Goal: Task Accomplishment & Management: Use online tool/utility

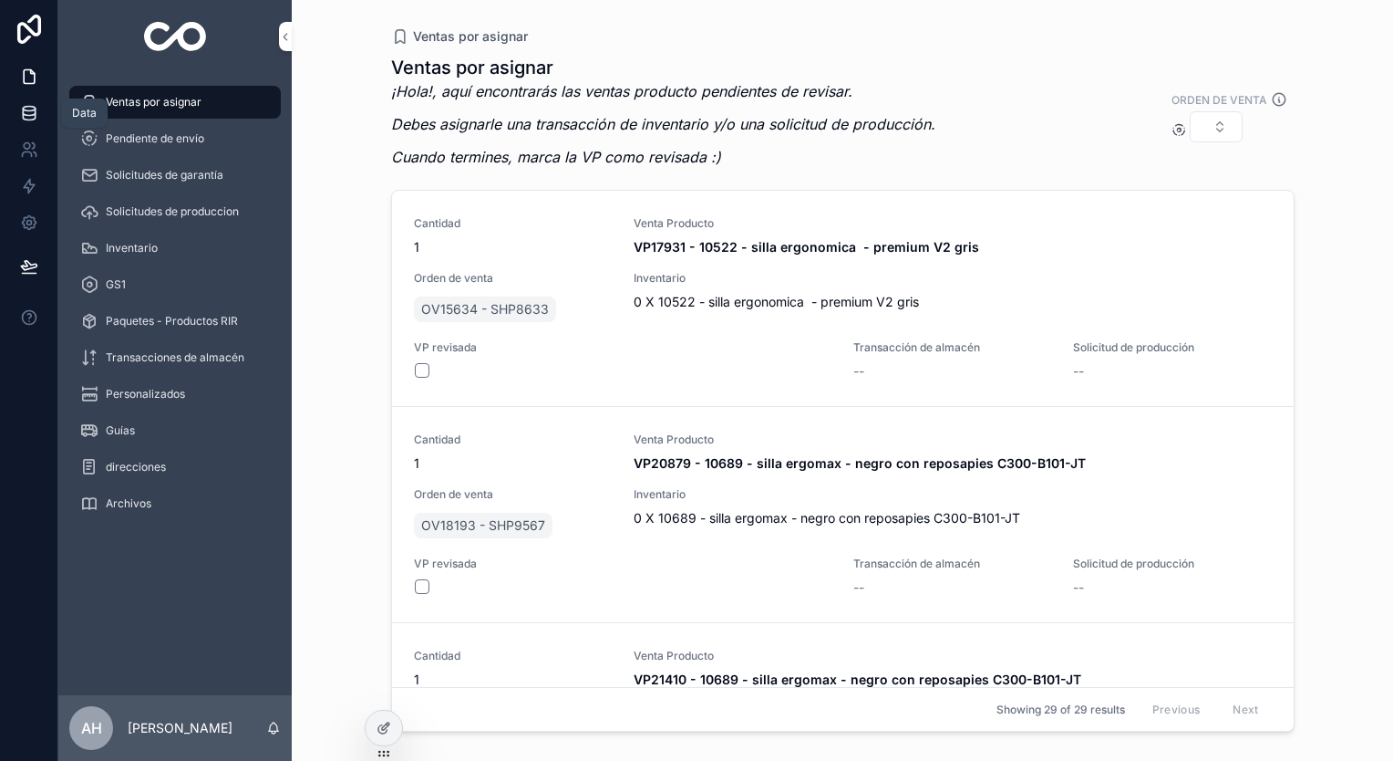
click at [11, 111] on link at bounding box center [28, 113] width 57 height 36
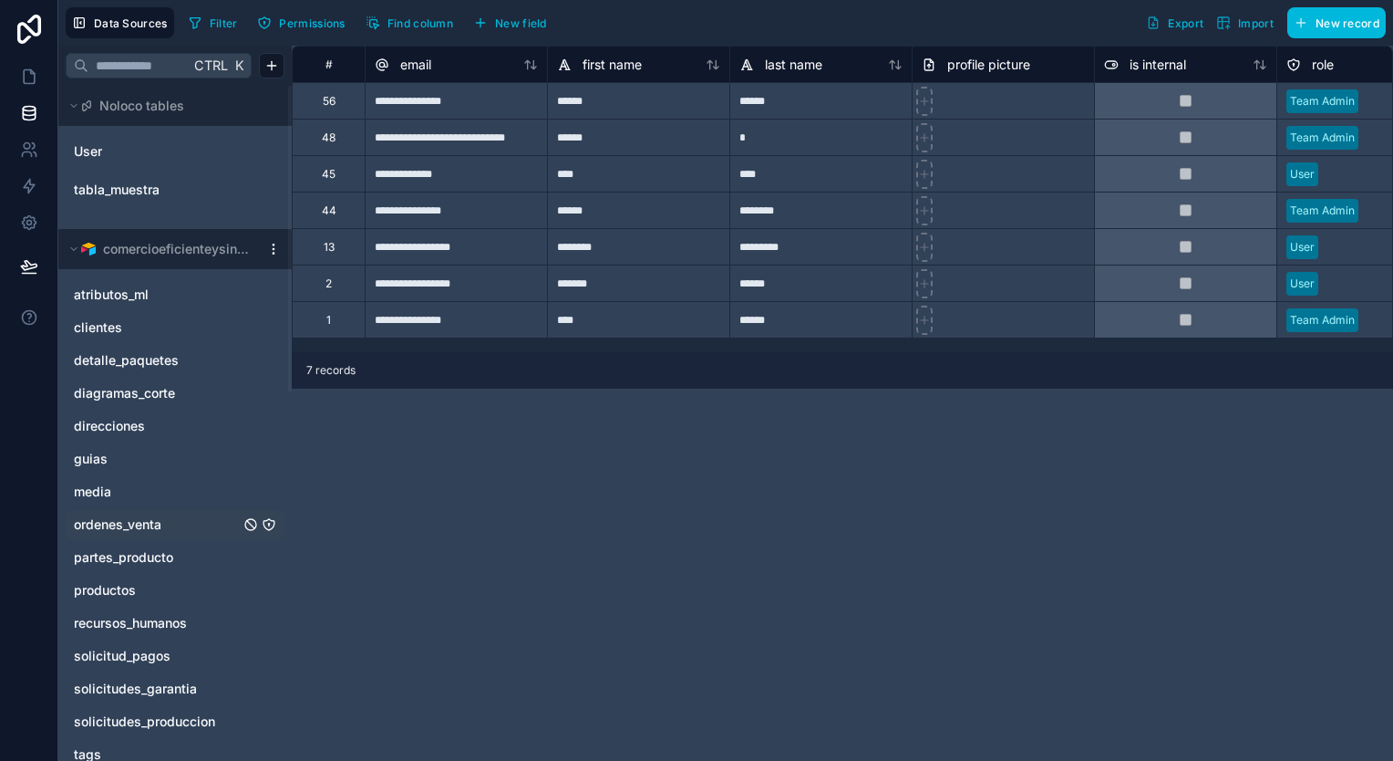
click at [155, 531] on span "ordenes_venta" at bounding box center [118, 524] width 88 height 18
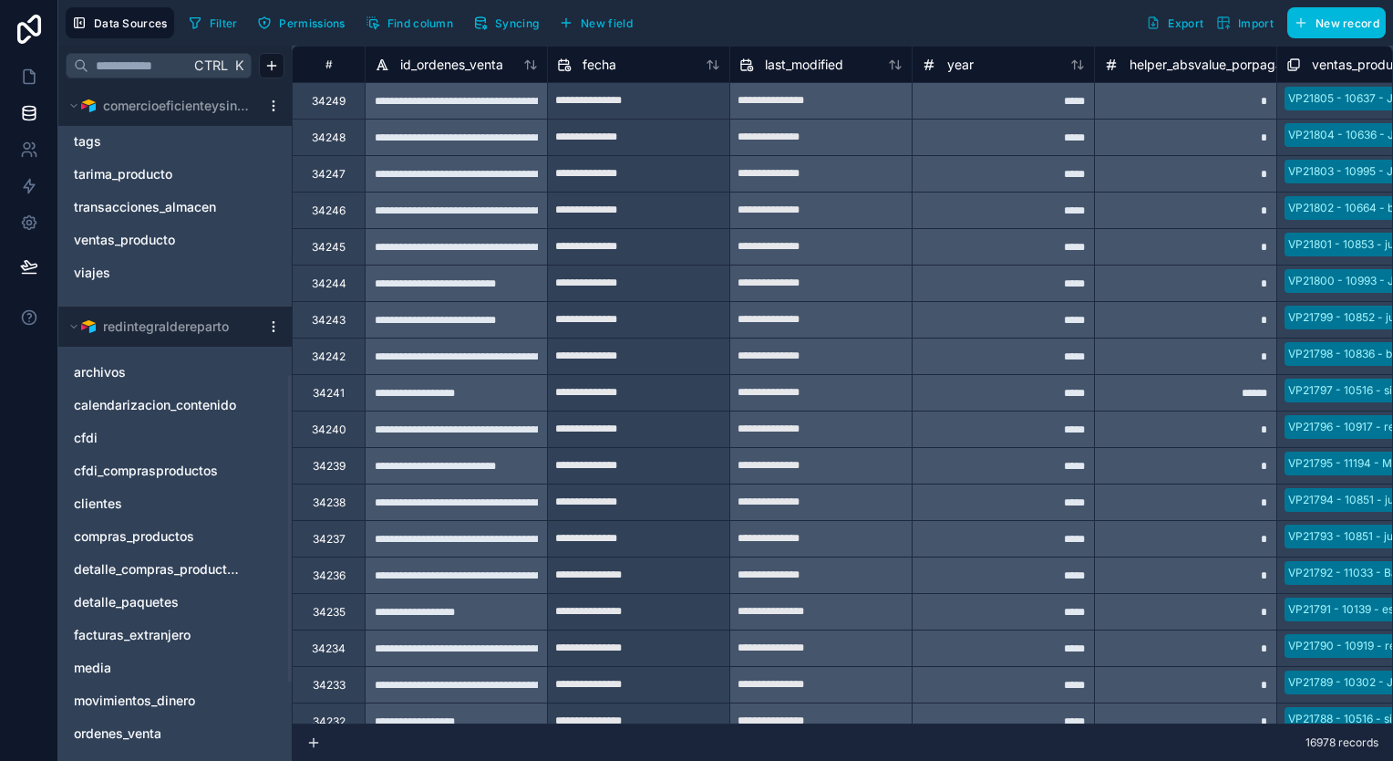
scroll to position [638, 0]
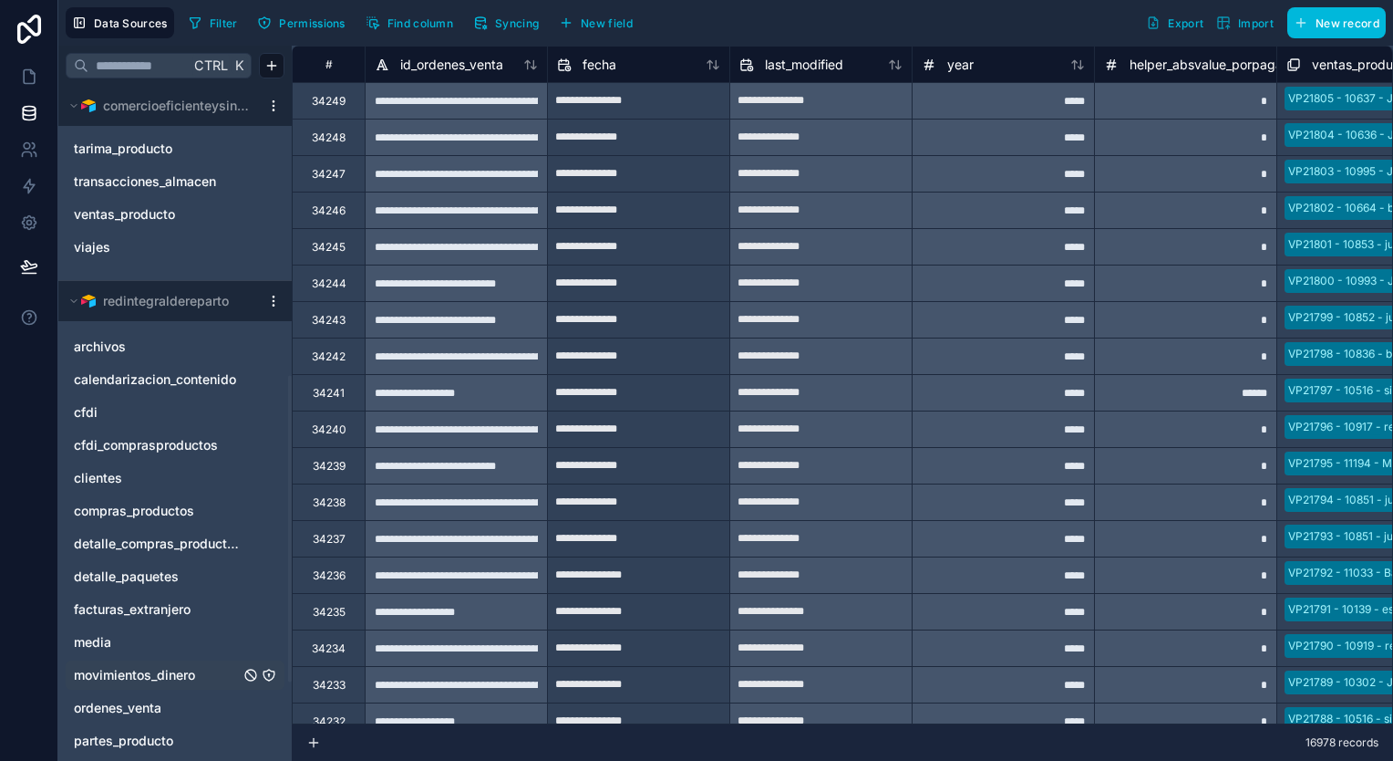
click at [141, 667] on span "movimientos_dinero" at bounding box center [134, 675] width 121 height 18
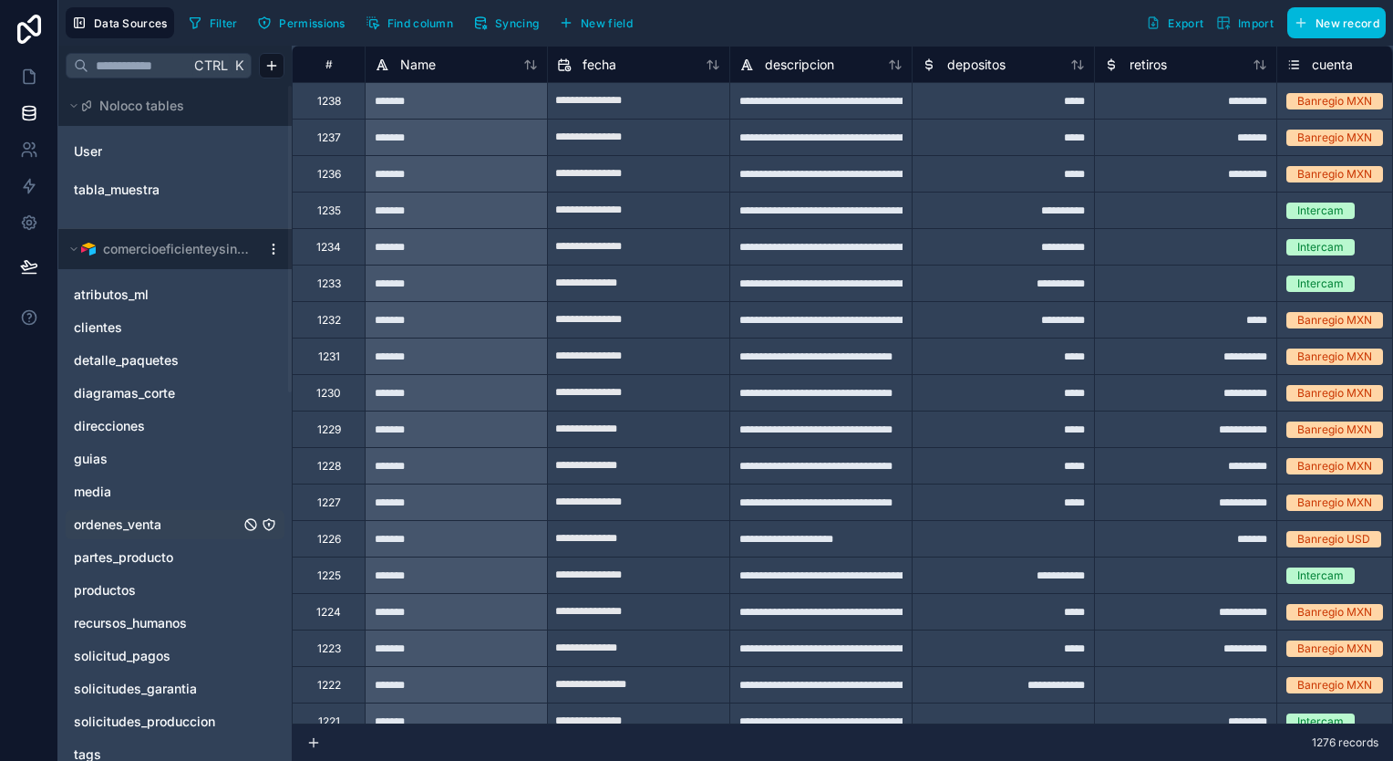
click at [125, 520] on span "ordenes_venta" at bounding box center [118, 524] width 88 height 18
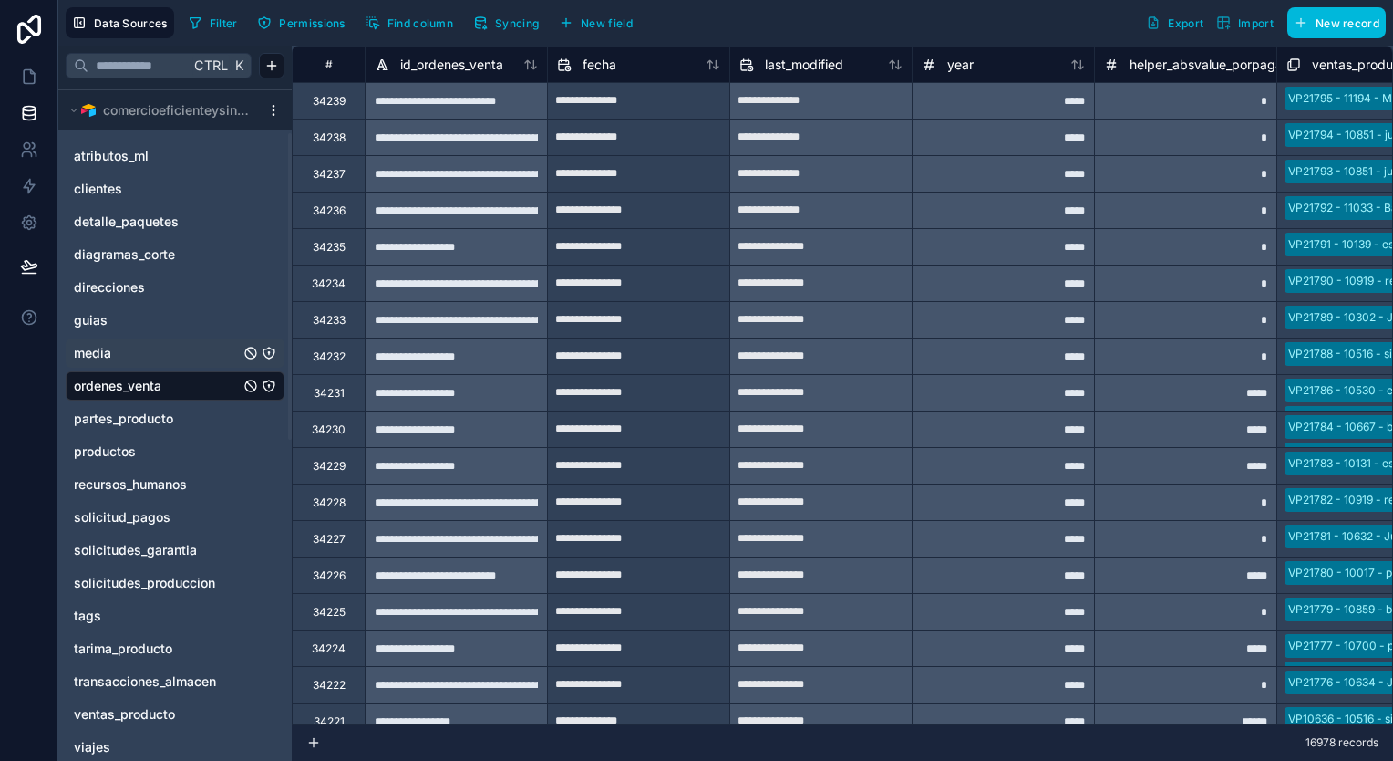
scroll to position [182, 0]
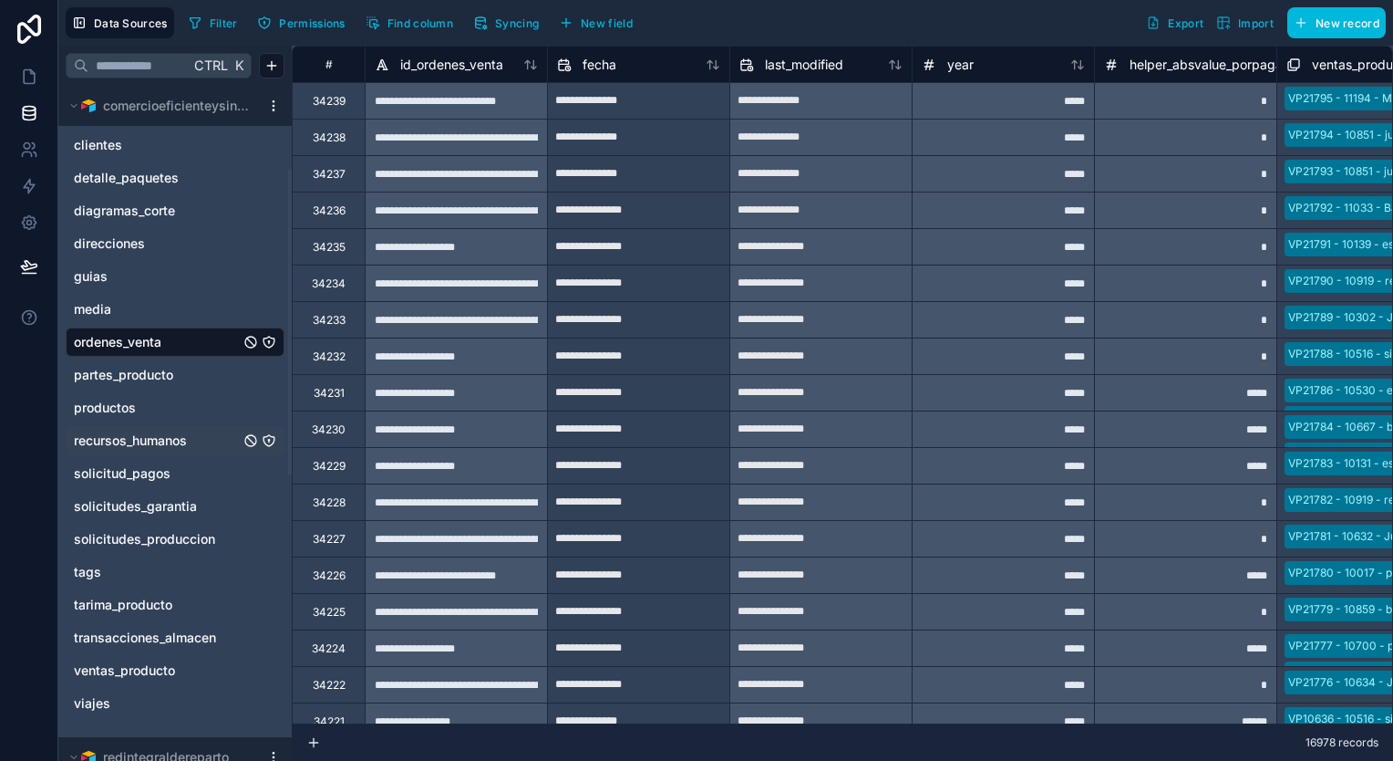
click at [135, 440] on span "recursos_humanos" at bounding box center [130, 440] width 113 height 18
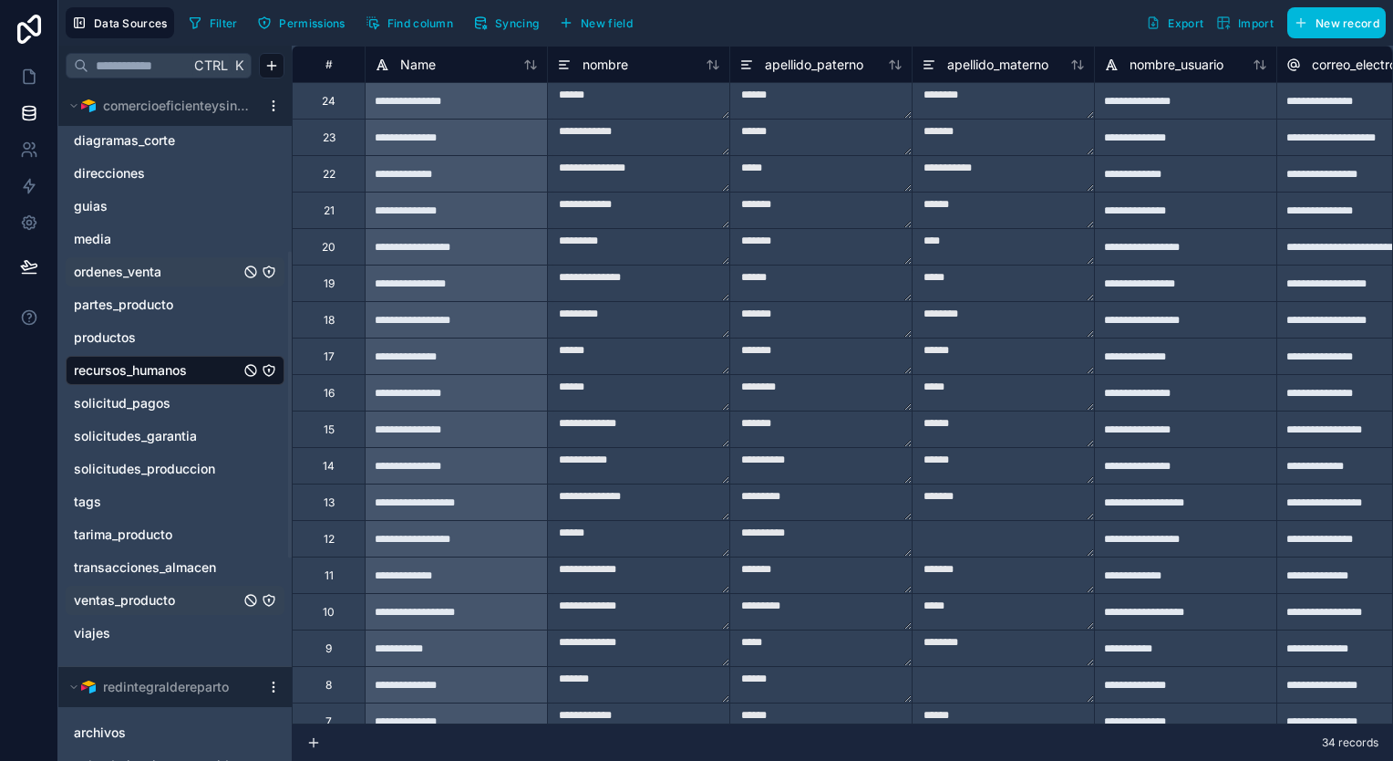
scroll to position [365, 0]
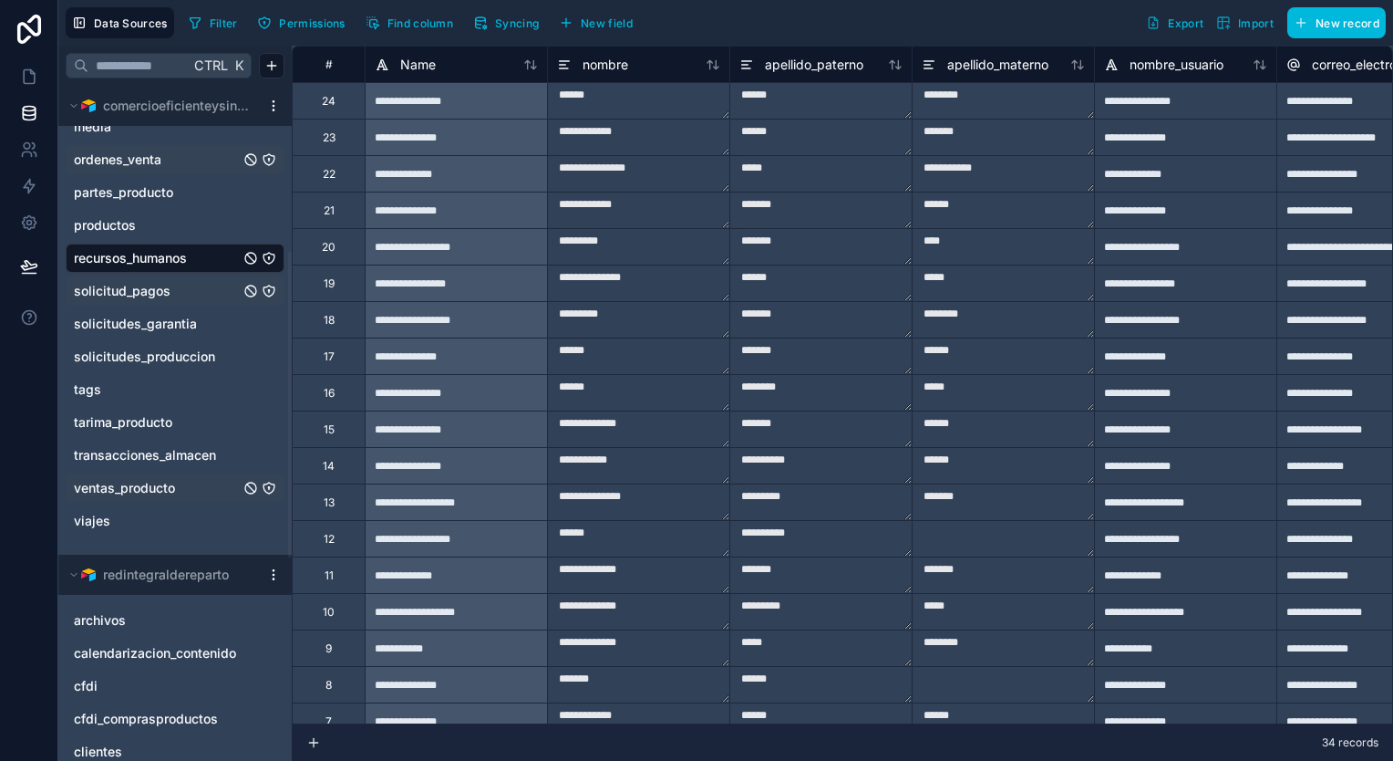
click at [132, 297] on span "solicitud_pagos" at bounding box center [122, 291] width 97 height 18
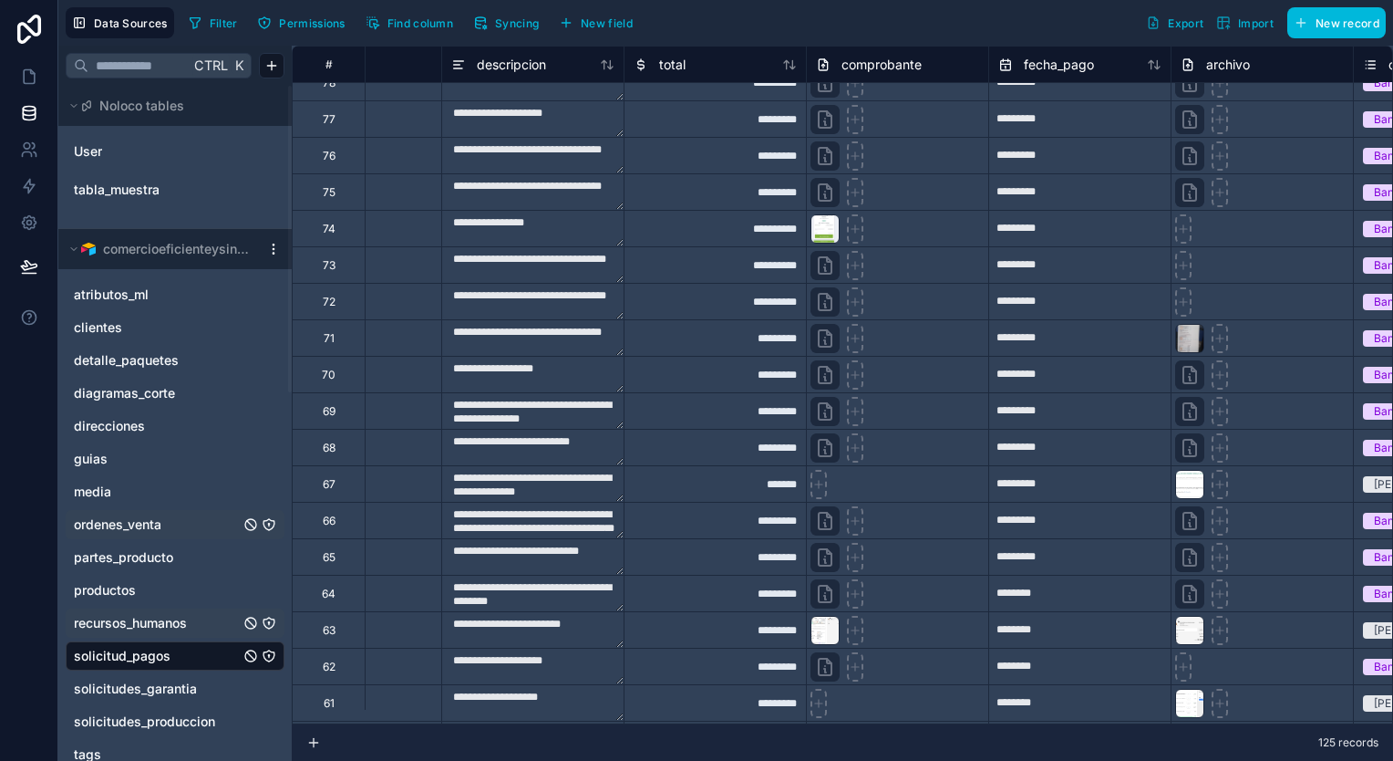
scroll to position [1733, 0]
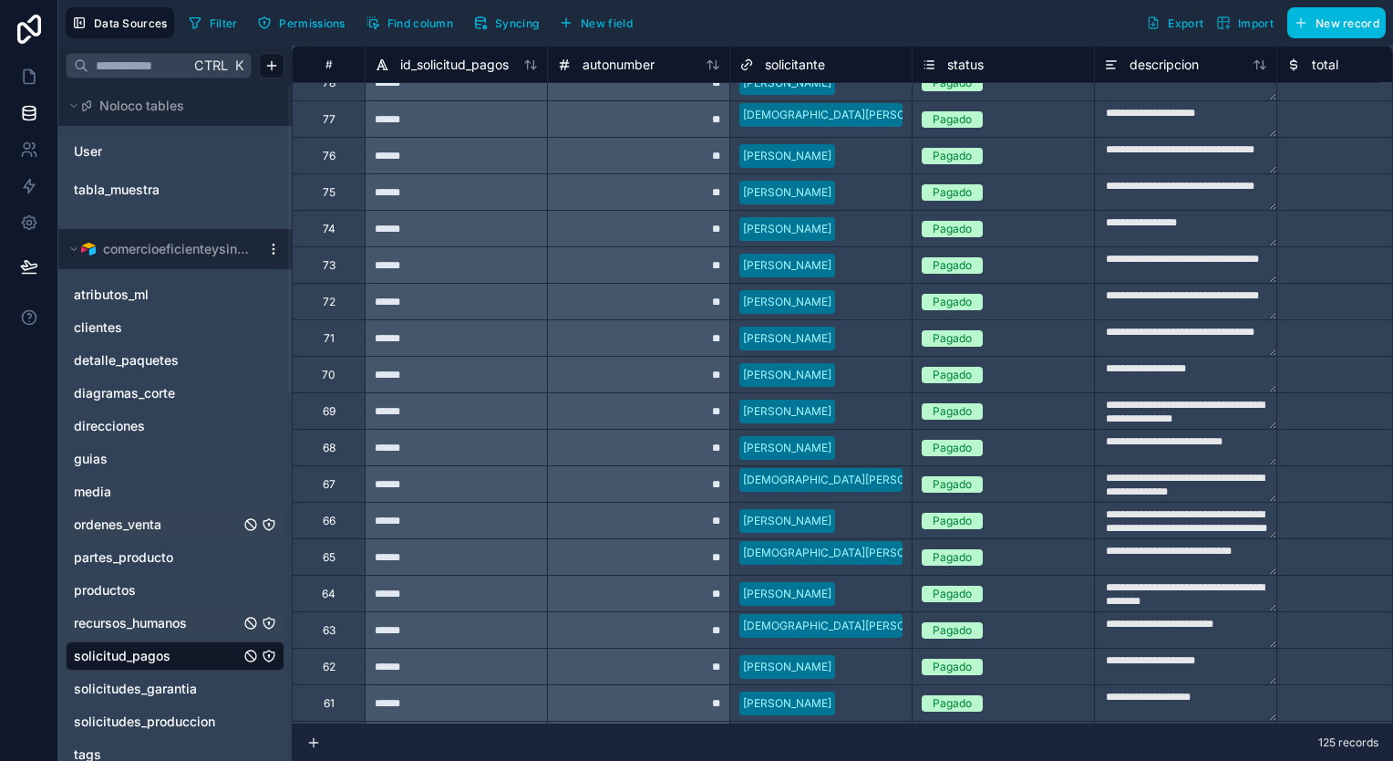
click at [107, 537] on div "ordenes_venta" at bounding box center [175, 524] width 219 height 29
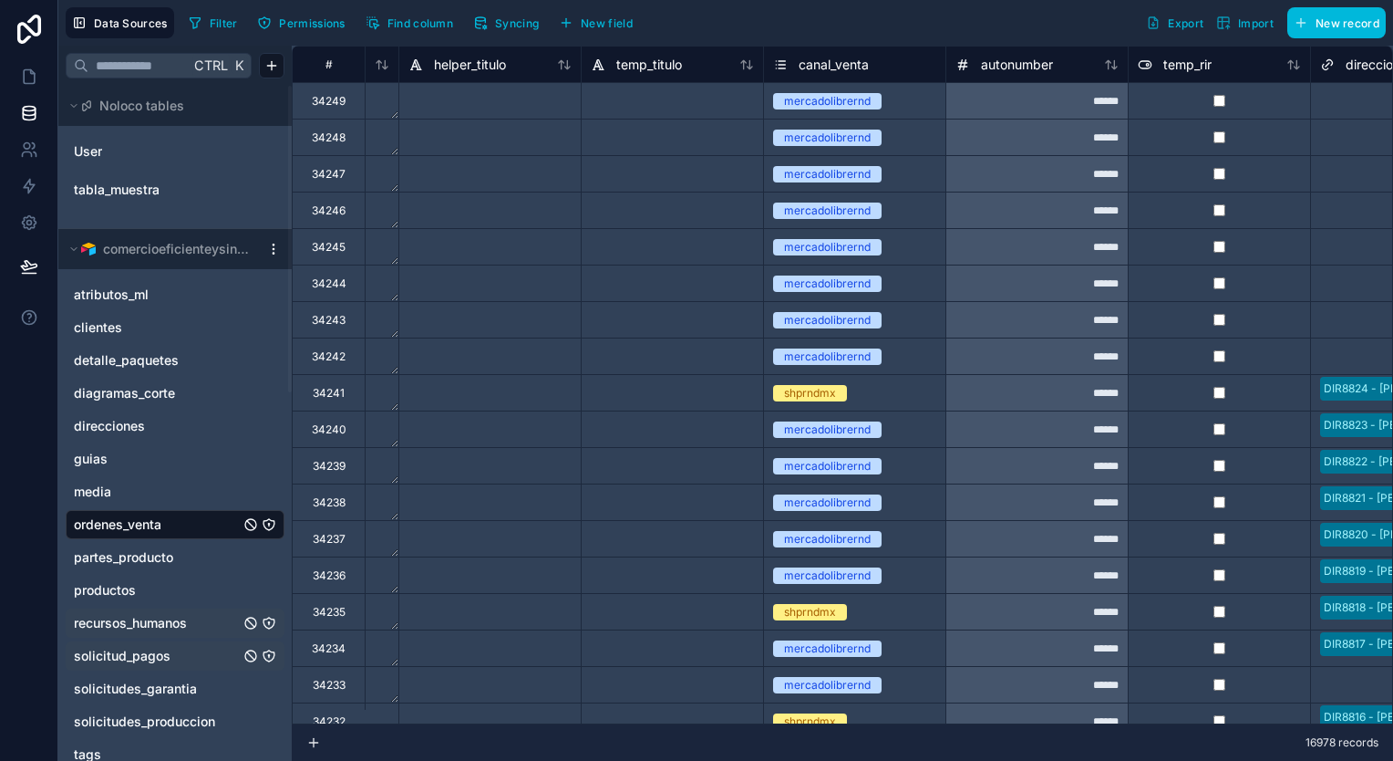
scroll to position [0, 2626]
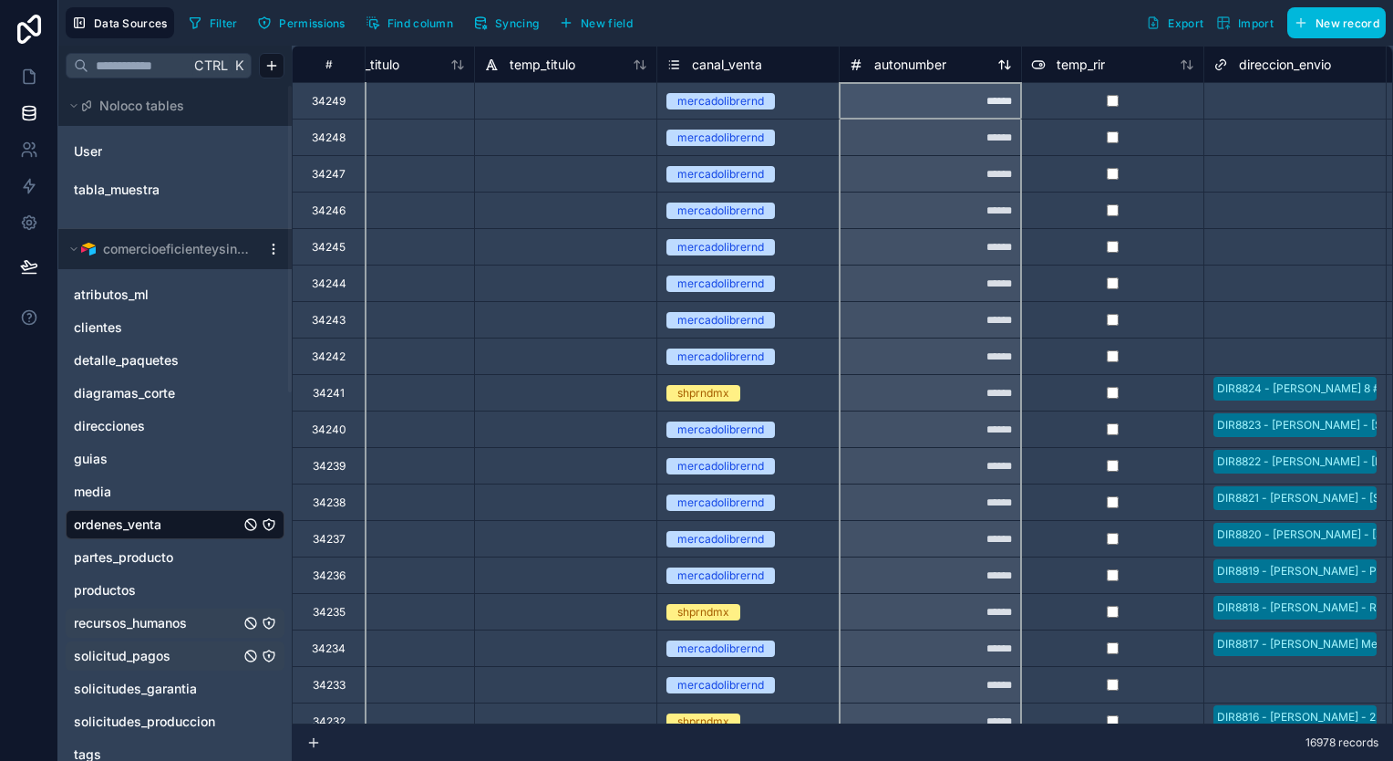
click at [1009, 60] on icon at bounding box center [1005, 64] width 15 height 15
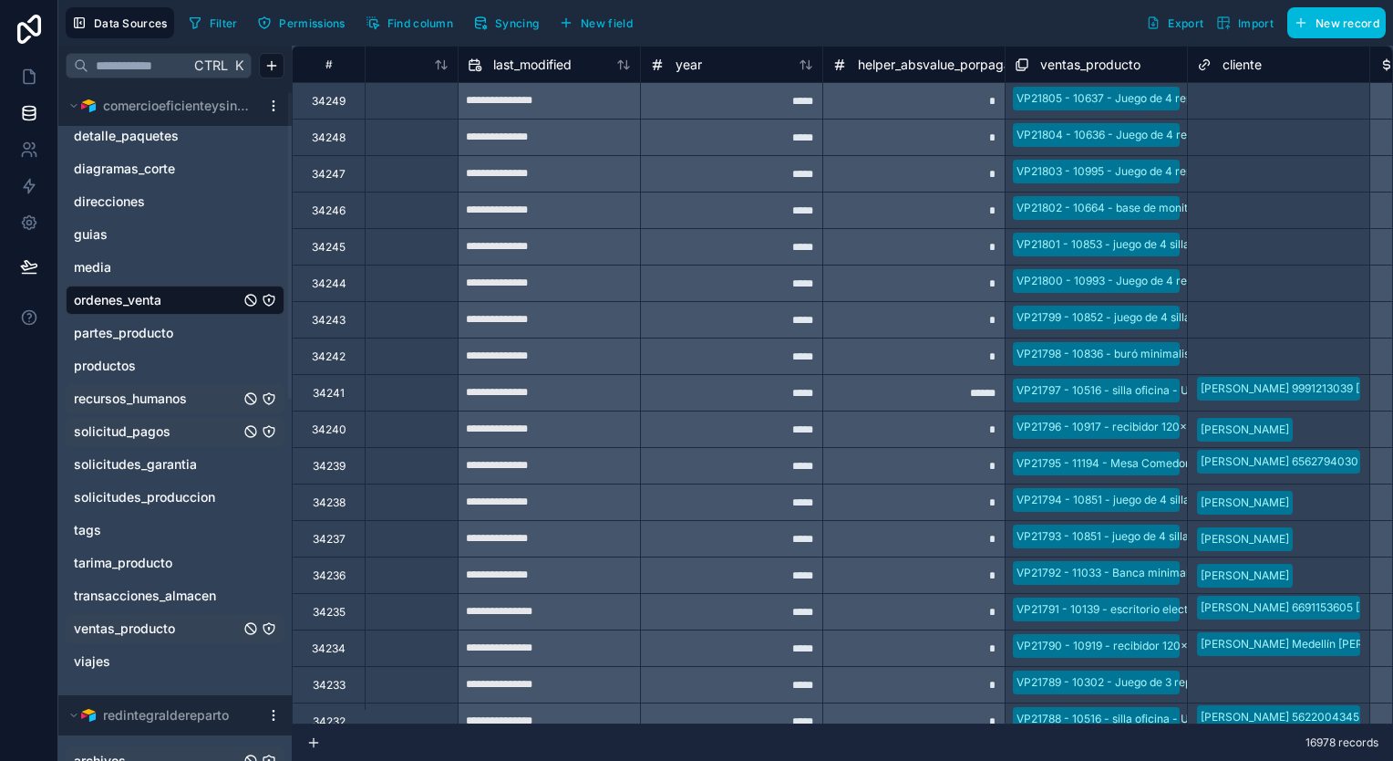
scroll to position [0, 0]
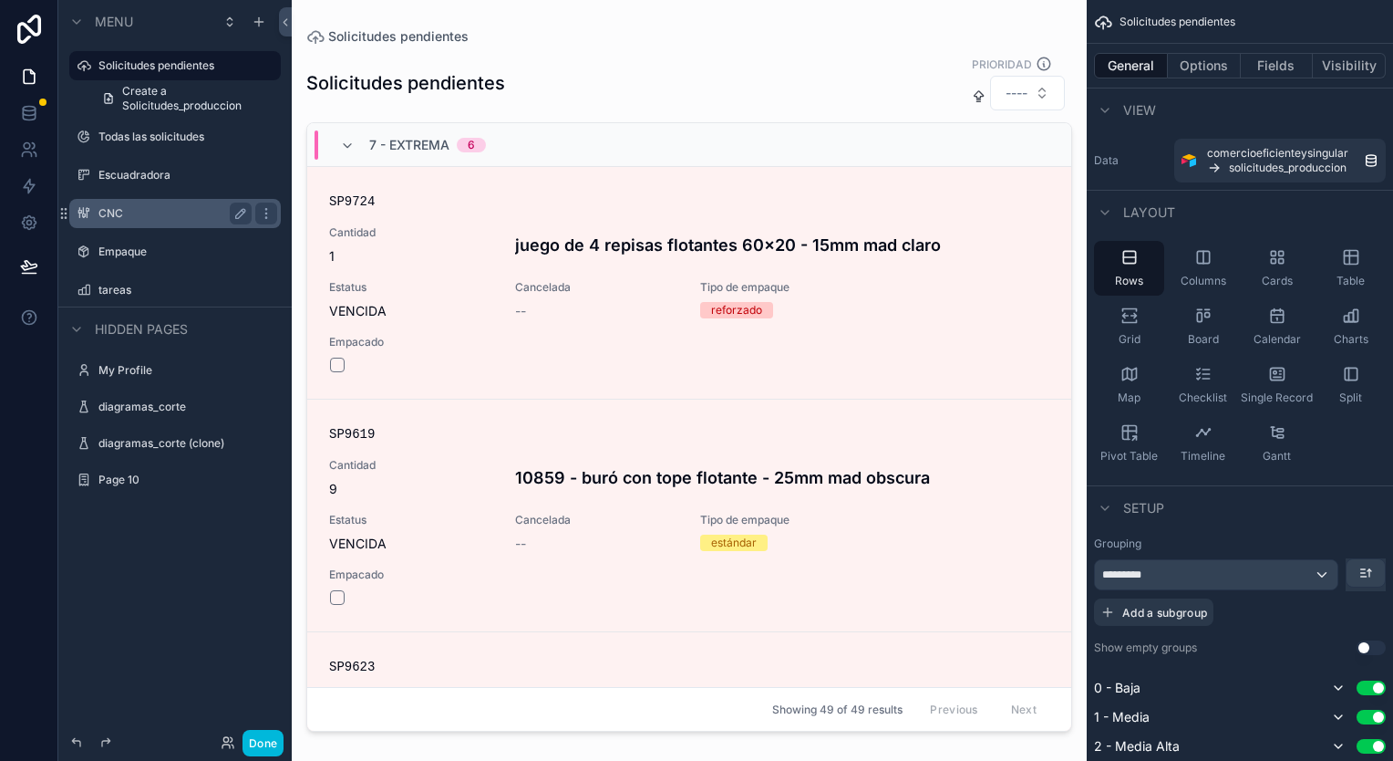
click at [164, 217] on label "CNC" at bounding box center [171, 213] width 146 height 15
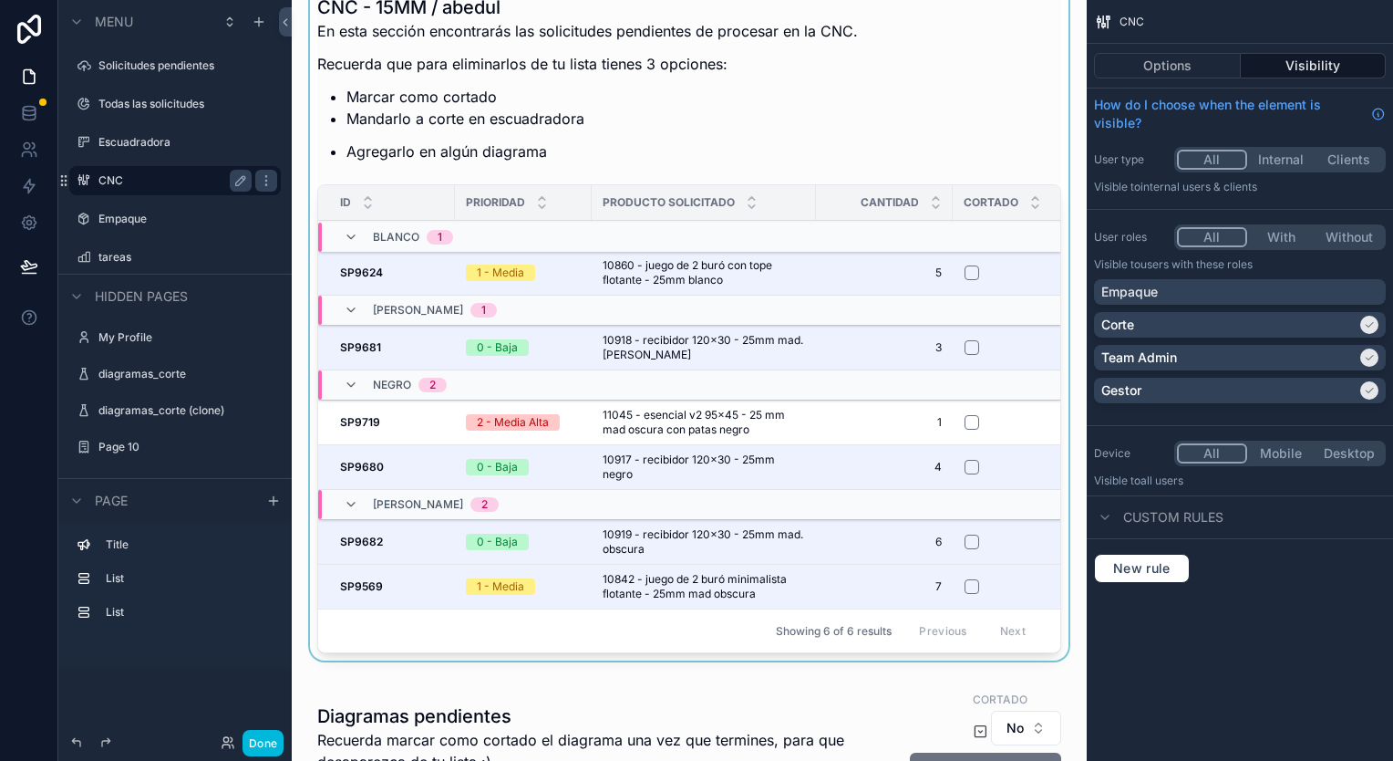
scroll to position [106, 0]
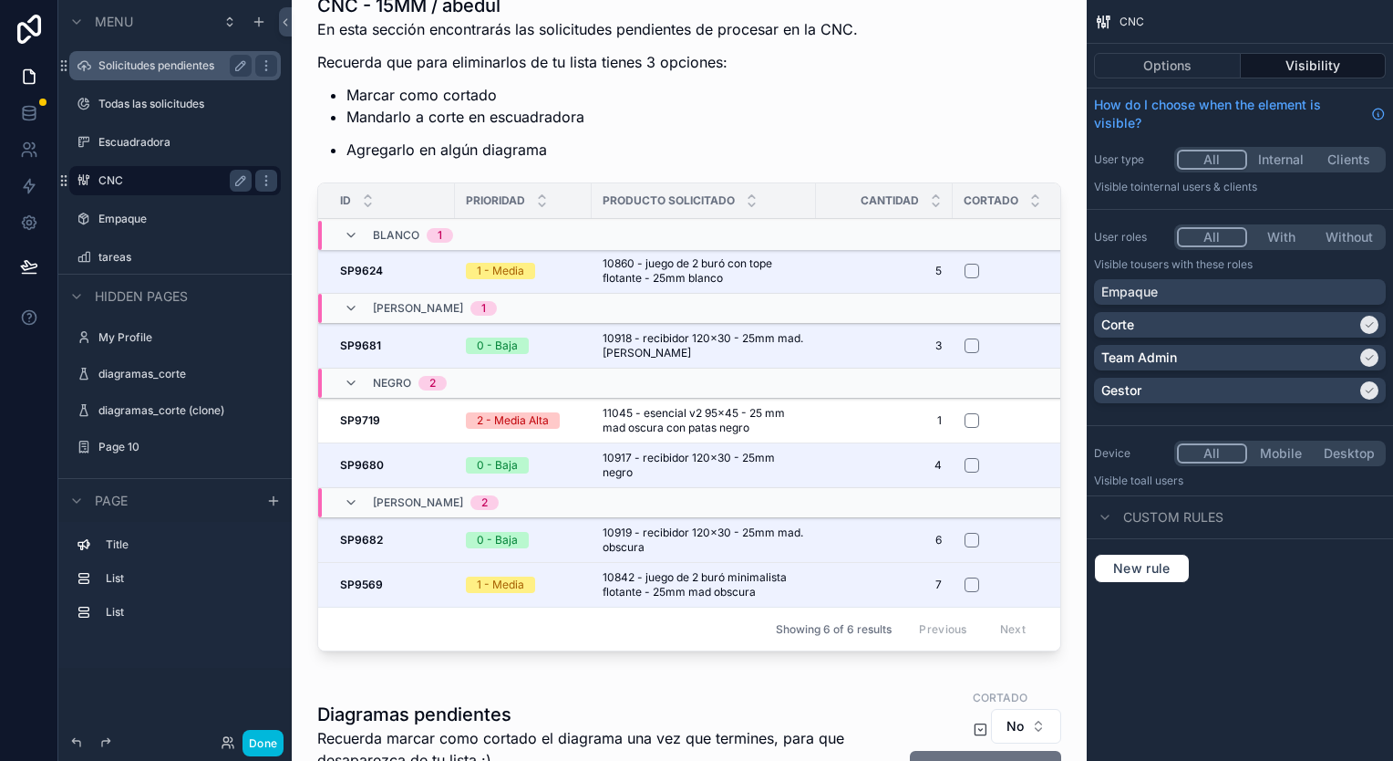
click at [149, 67] on label "Solicitudes pendientes" at bounding box center [171, 65] width 146 height 15
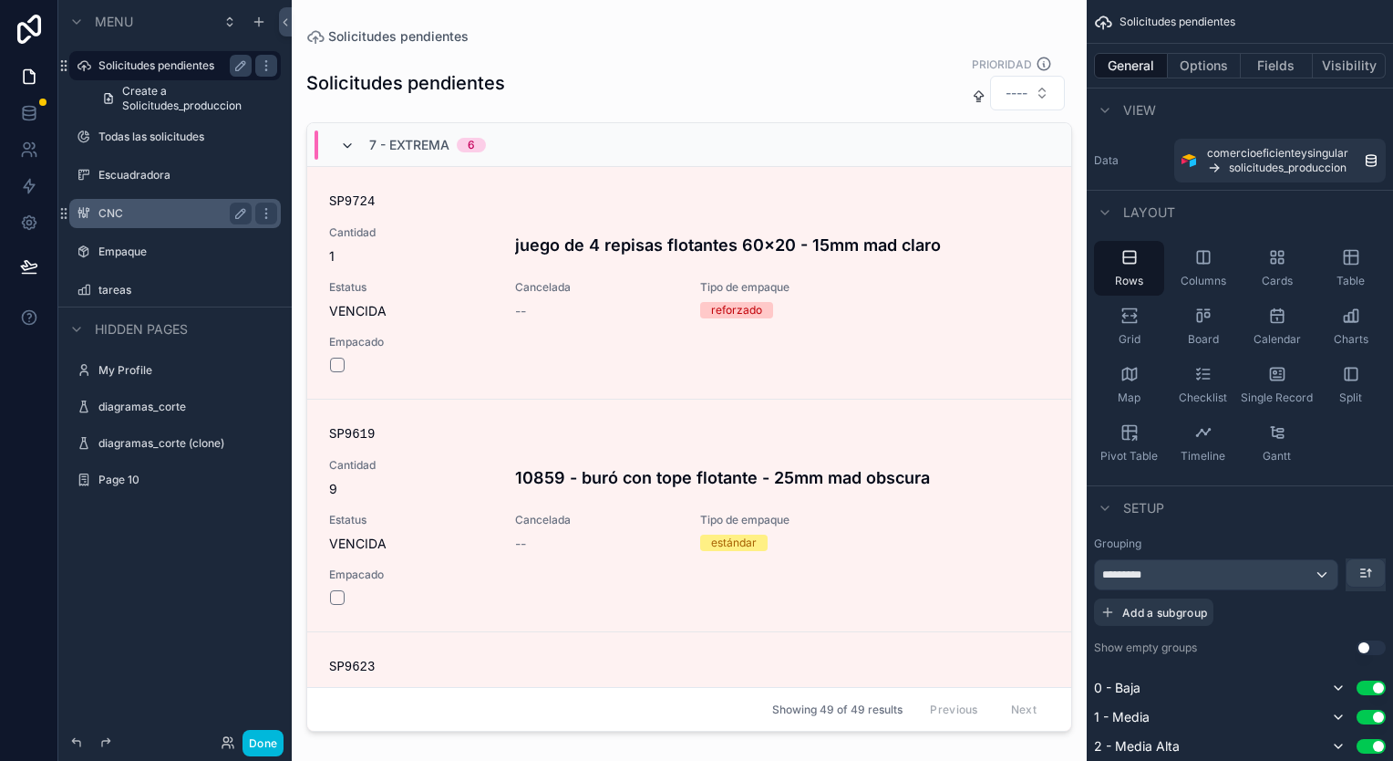
click at [349, 140] on icon "scrollable content" at bounding box center [347, 146] width 15 height 15
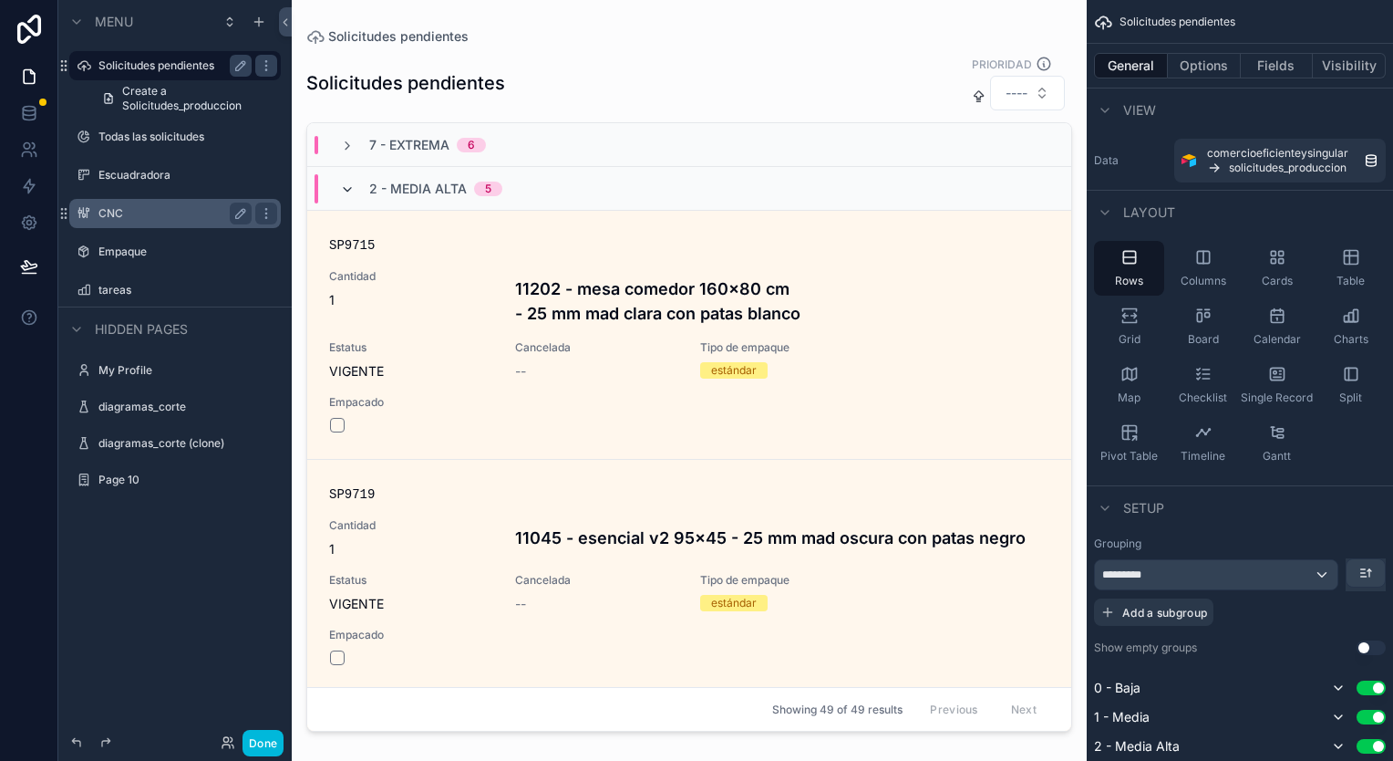
click at [343, 185] on icon "scrollable content" at bounding box center [347, 189] width 15 height 15
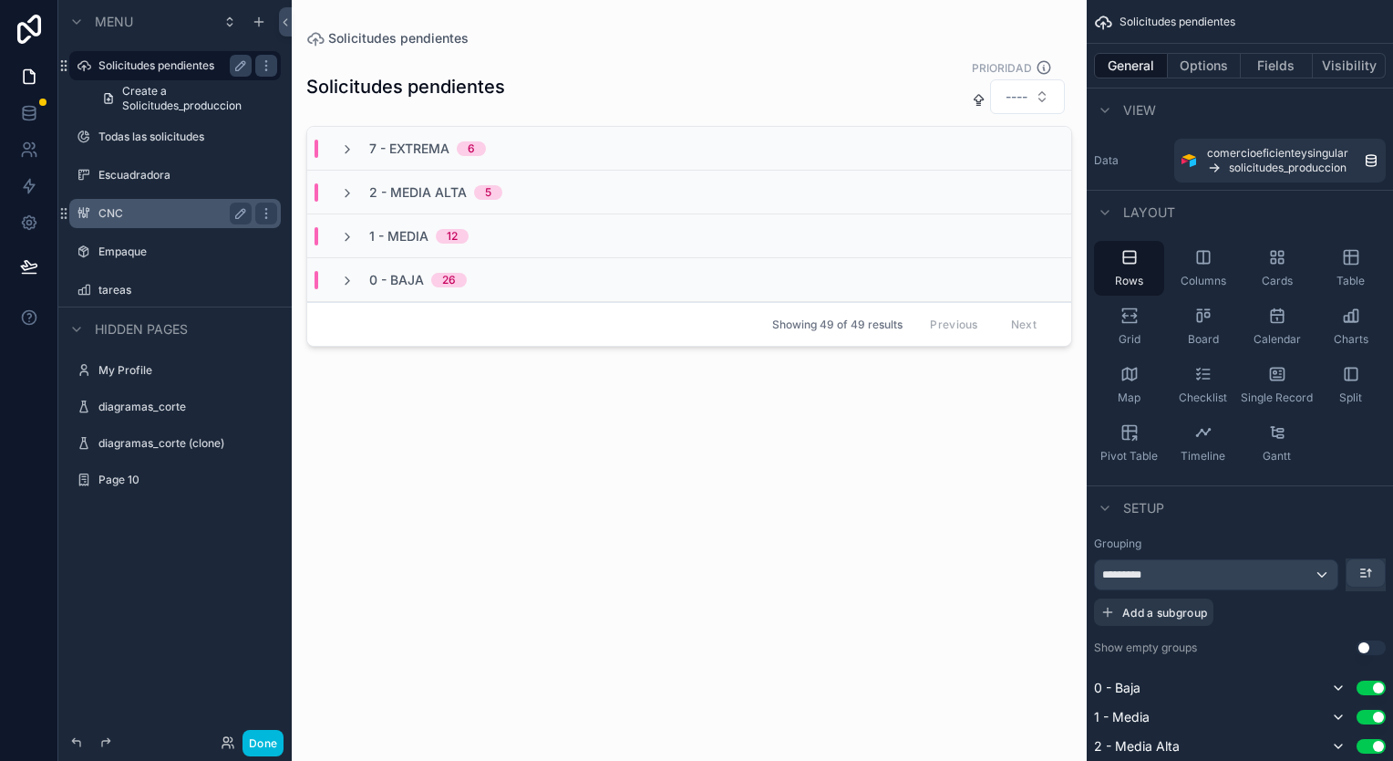
click at [352, 156] on div "7 - Extrema 6" at bounding box center [413, 149] width 146 height 18
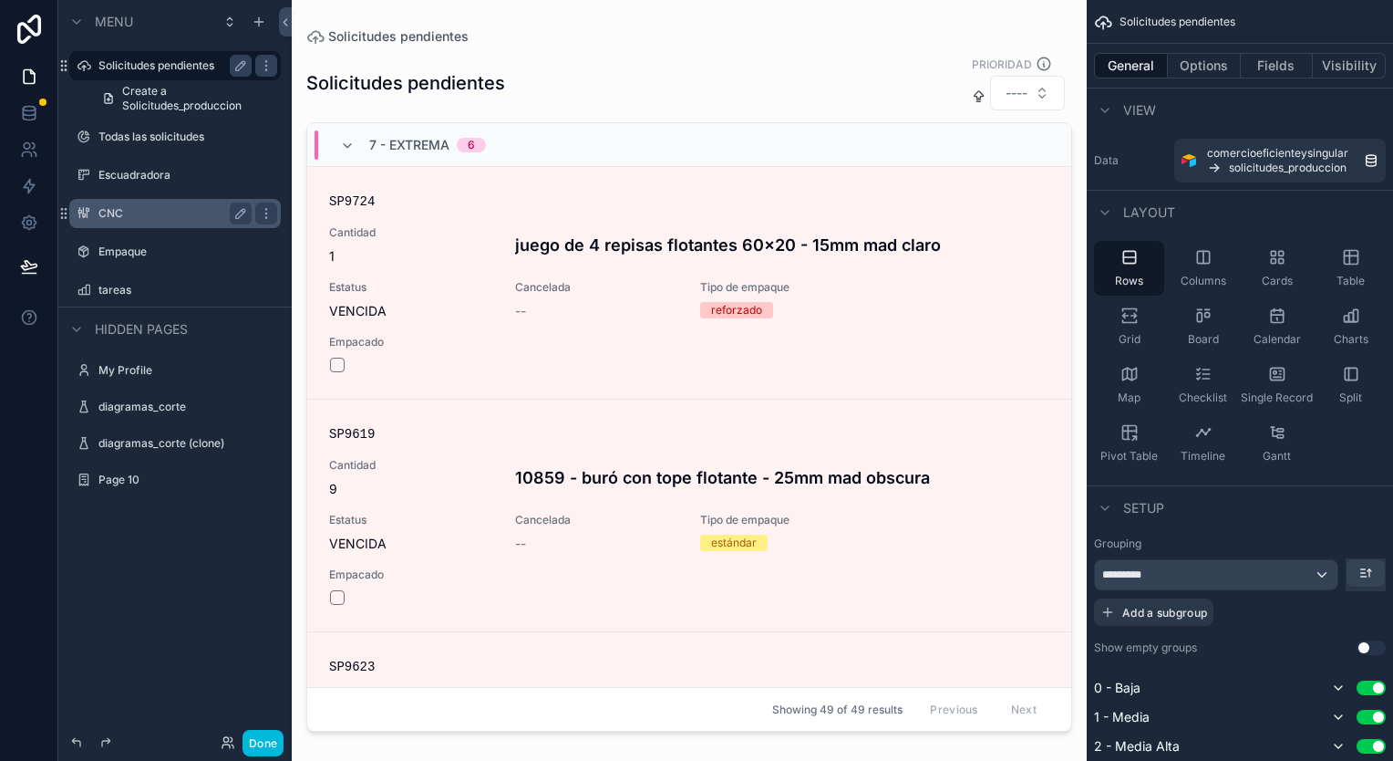
click at [352, 156] on div "7 - Extrema 6" at bounding box center [413, 144] width 146 height 29
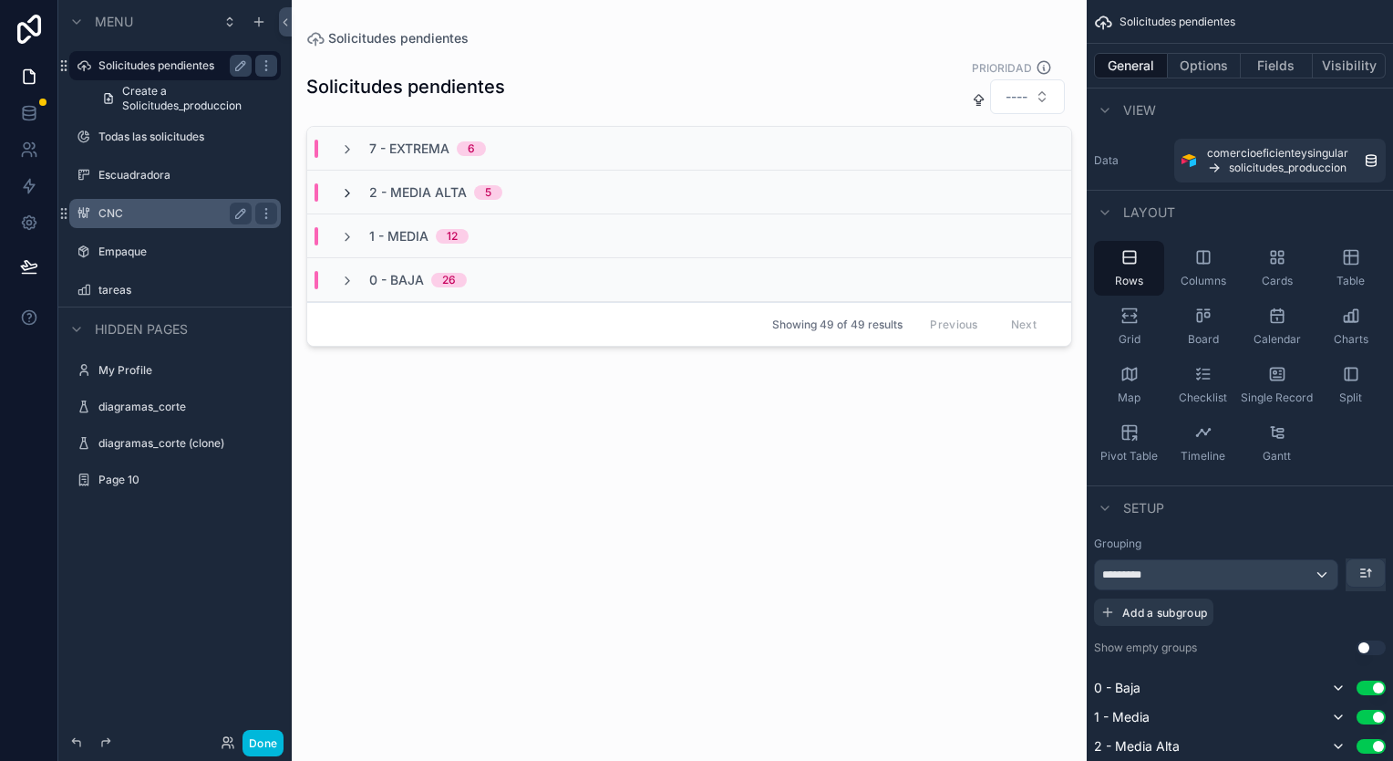
click at [352, 195] on icon "scrollable content" at bounding box center [347, 193] width 15 height 15
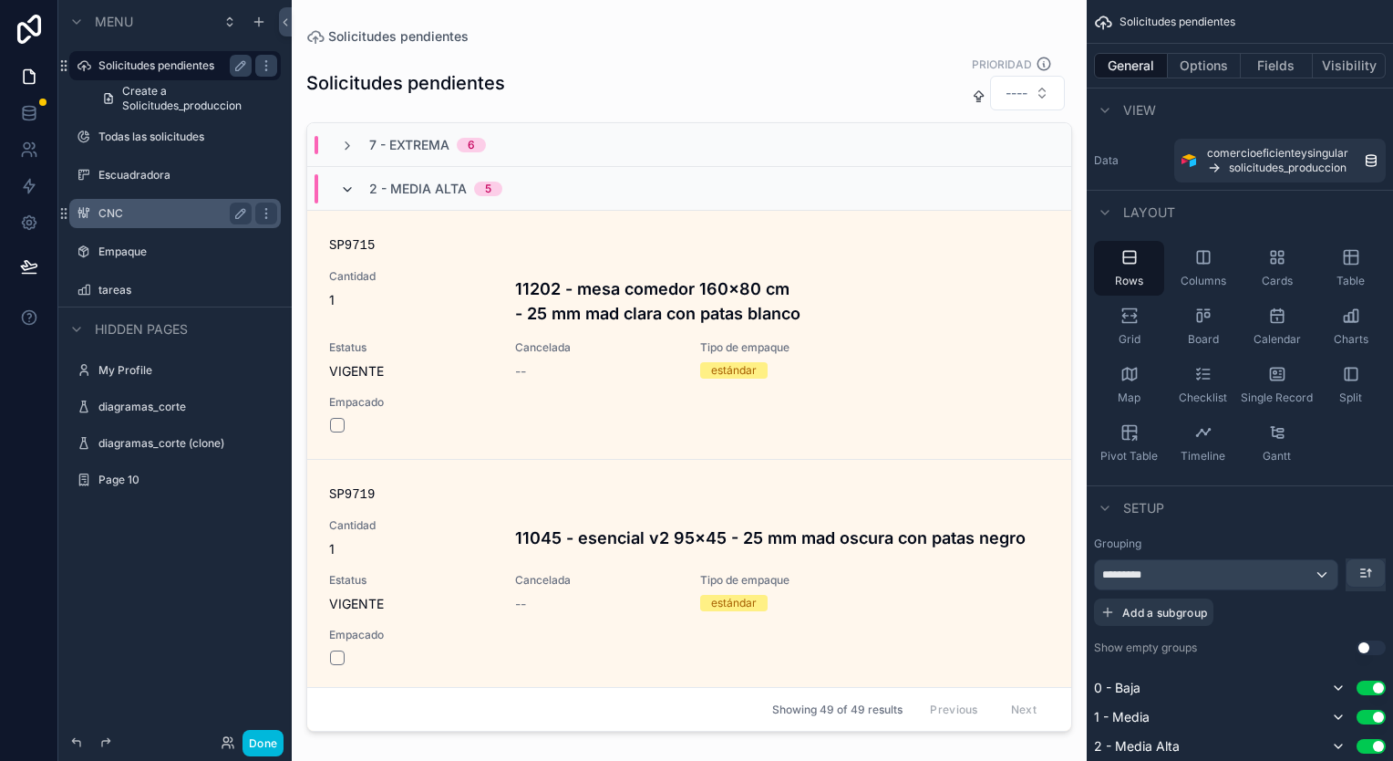
click at [340, 184] on icon "scrollable content" at bounding box center [347, 189] width 15 height 15
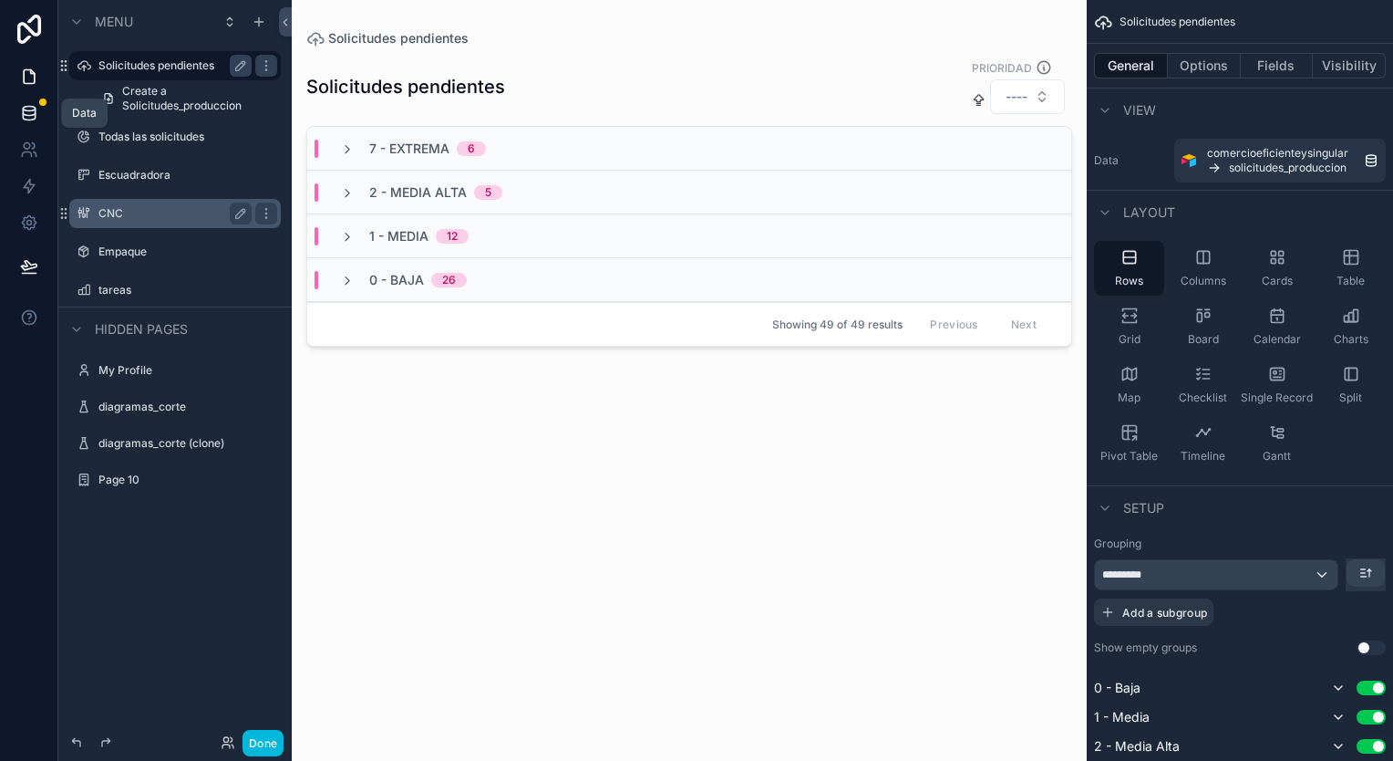
click at [16, 105] on link at bounding box center [28, 113] width 57 height 36
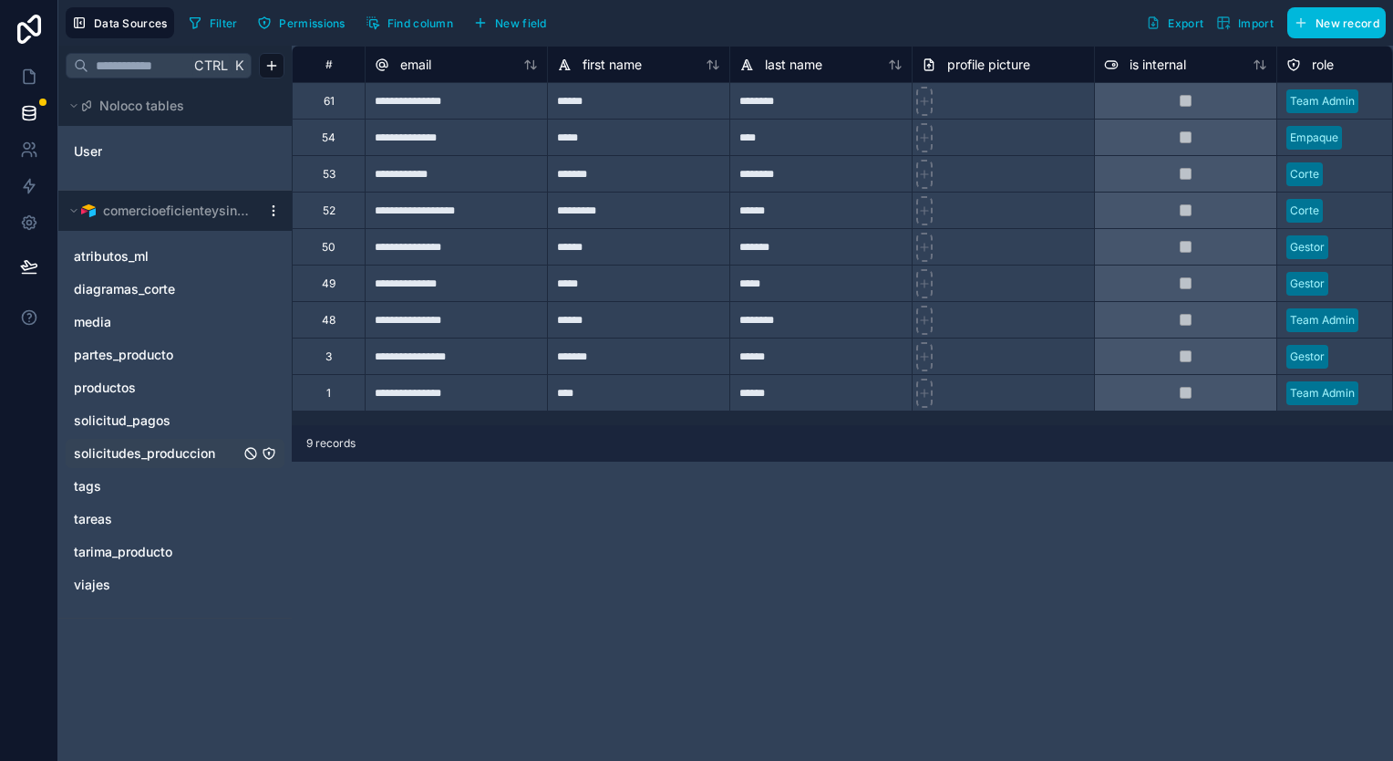
click at [109, 450] on span "solicitudes_produccion" at bounding box center [144, 453] width 141 height 18
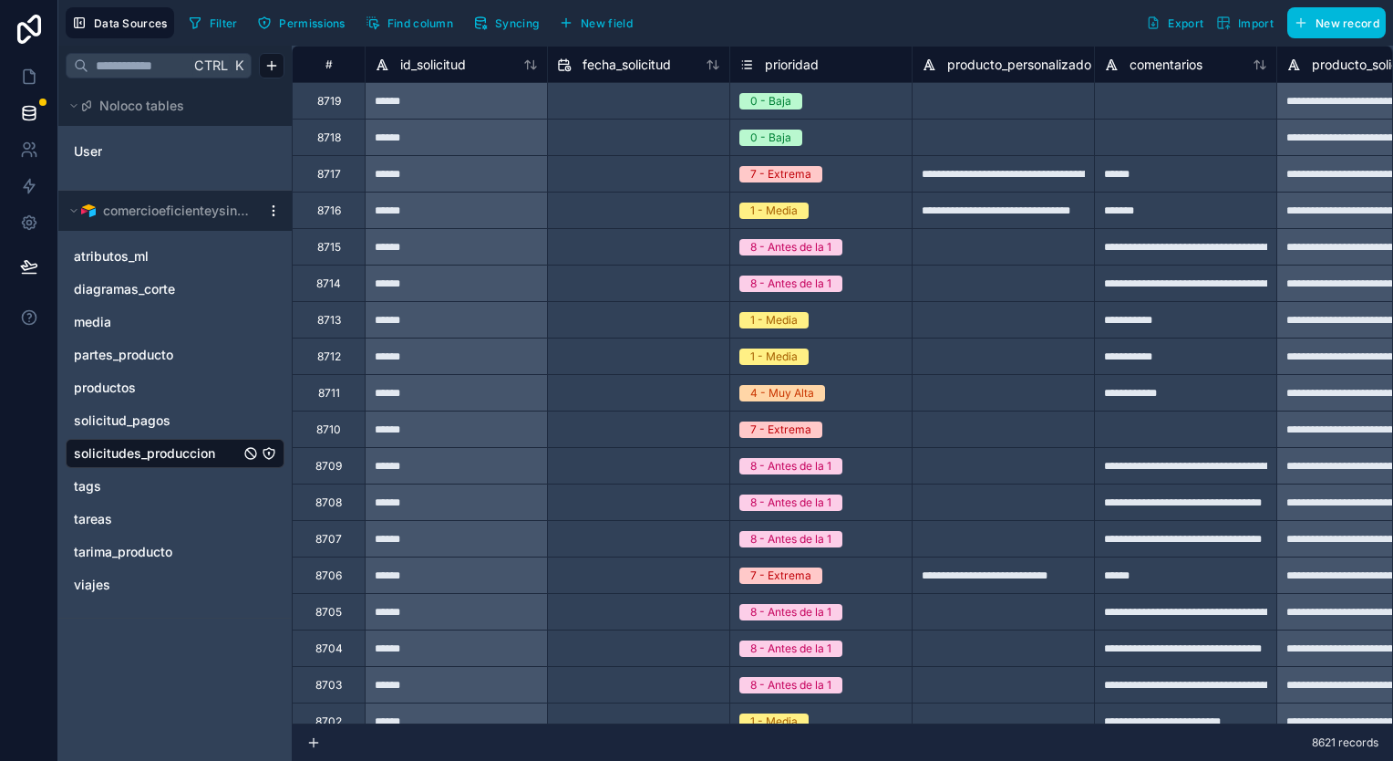
click at [503, 26] on span "Syncing" at bounding box center [517, 23] width 44 height 14
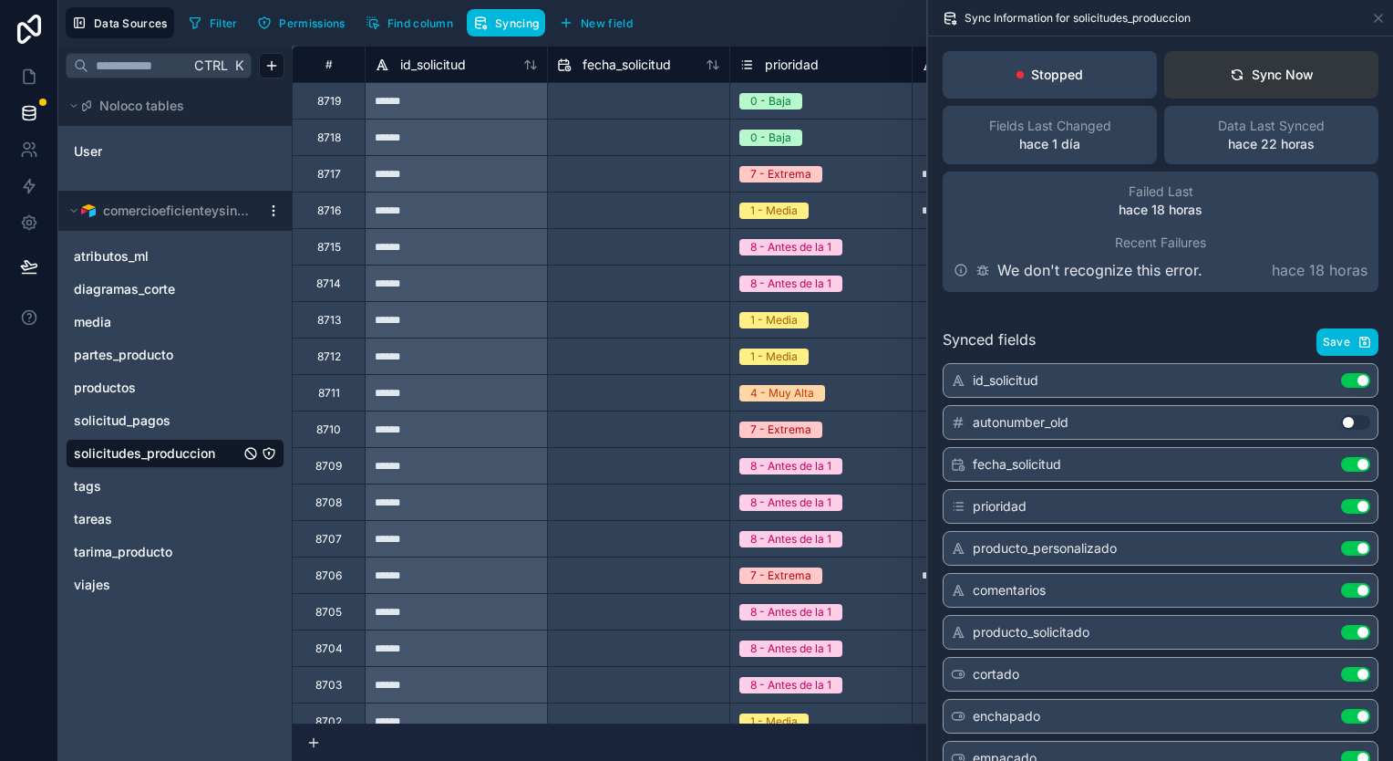
click at [1205, 67] on button "Sync Now" at bounding box center [1271, 74] width 214 height 47
click at [1241, 58] on button "Sync Now" at bounding box center [1271, 74] width 214 height 47
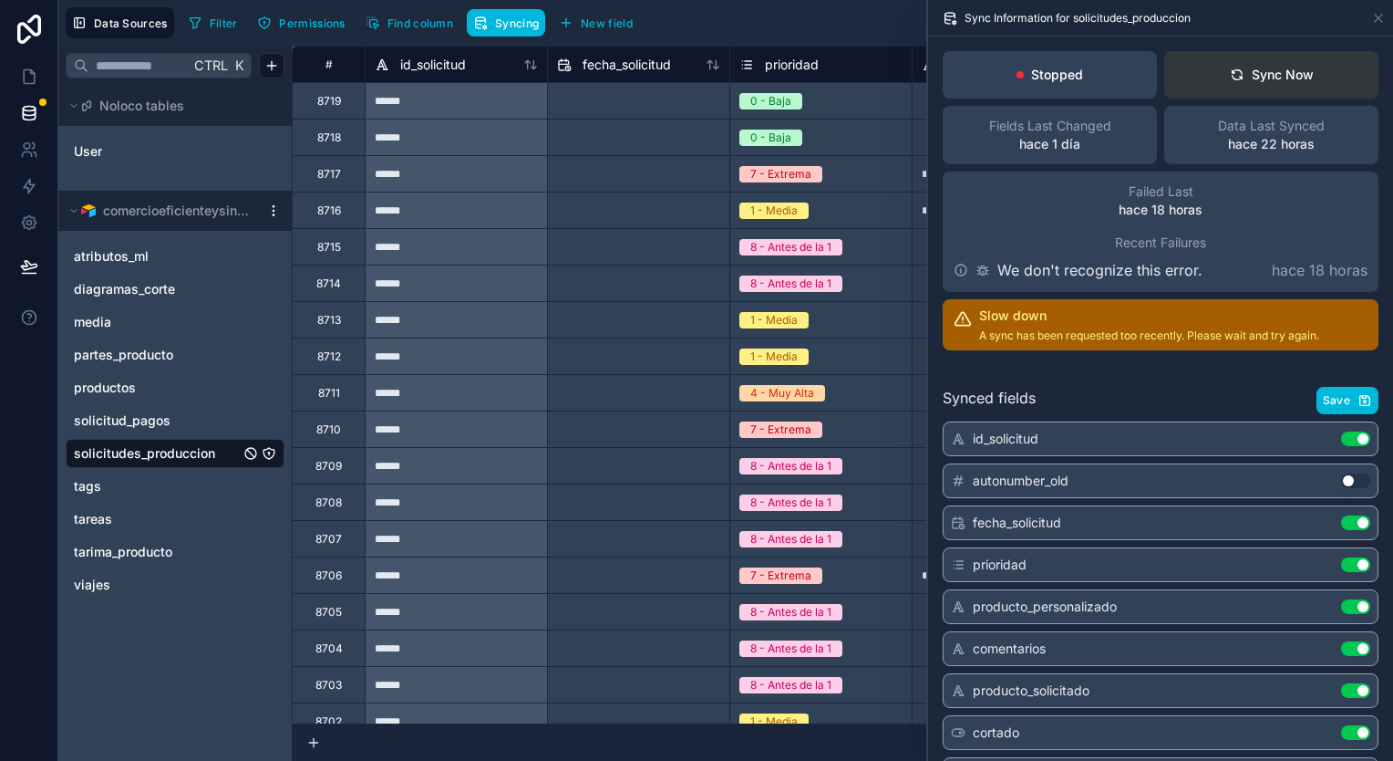
click at [1240, 69] on div "Sync Now" at bounding box center [1272, 75] width 84 height 18
click at [1217, 73] on button "Sync Now" at bounding box center [1271, 74] width 214 height 47
click at [149, 388] on link "productos" at bounding box center [157, 387] width 166 height 18
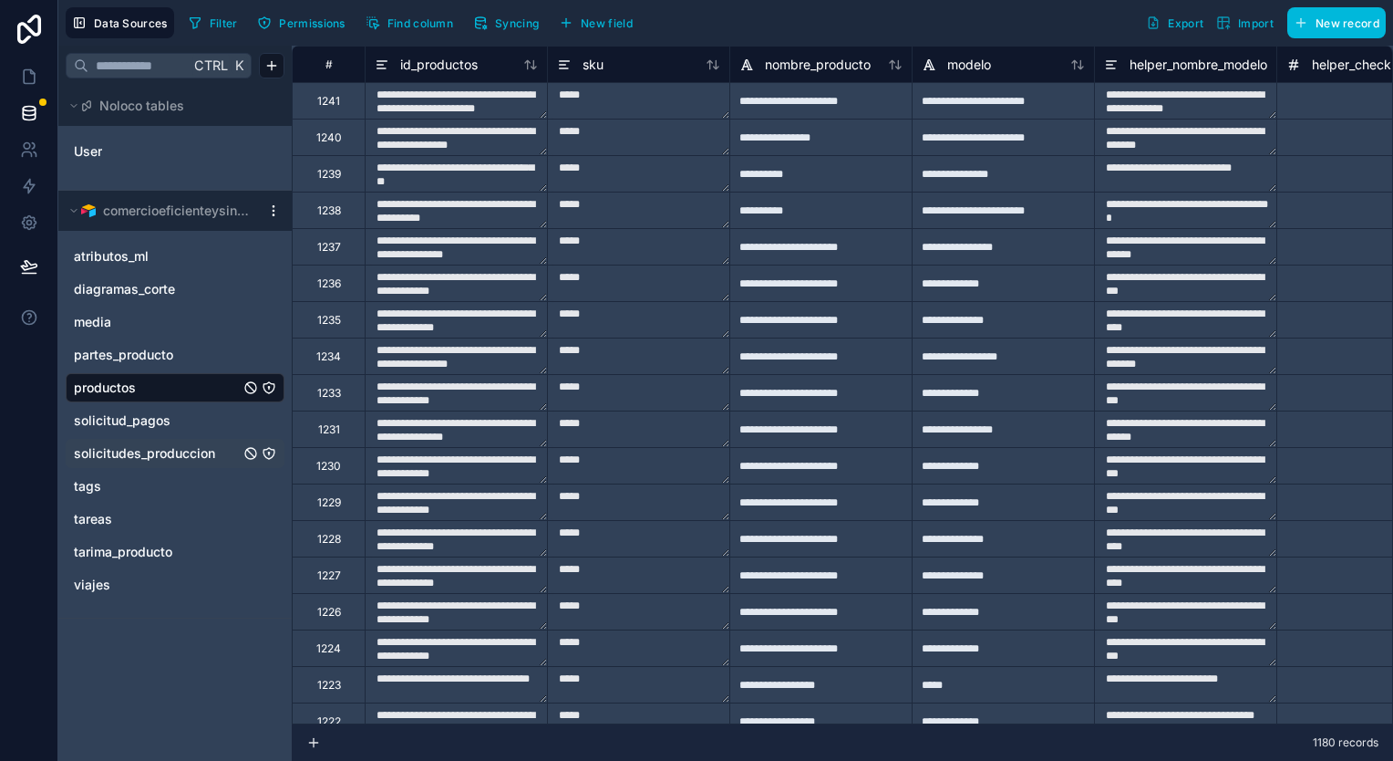
click at [502, 16] on span "Syncing" at bounding box center [517, 23] width 44 height 14
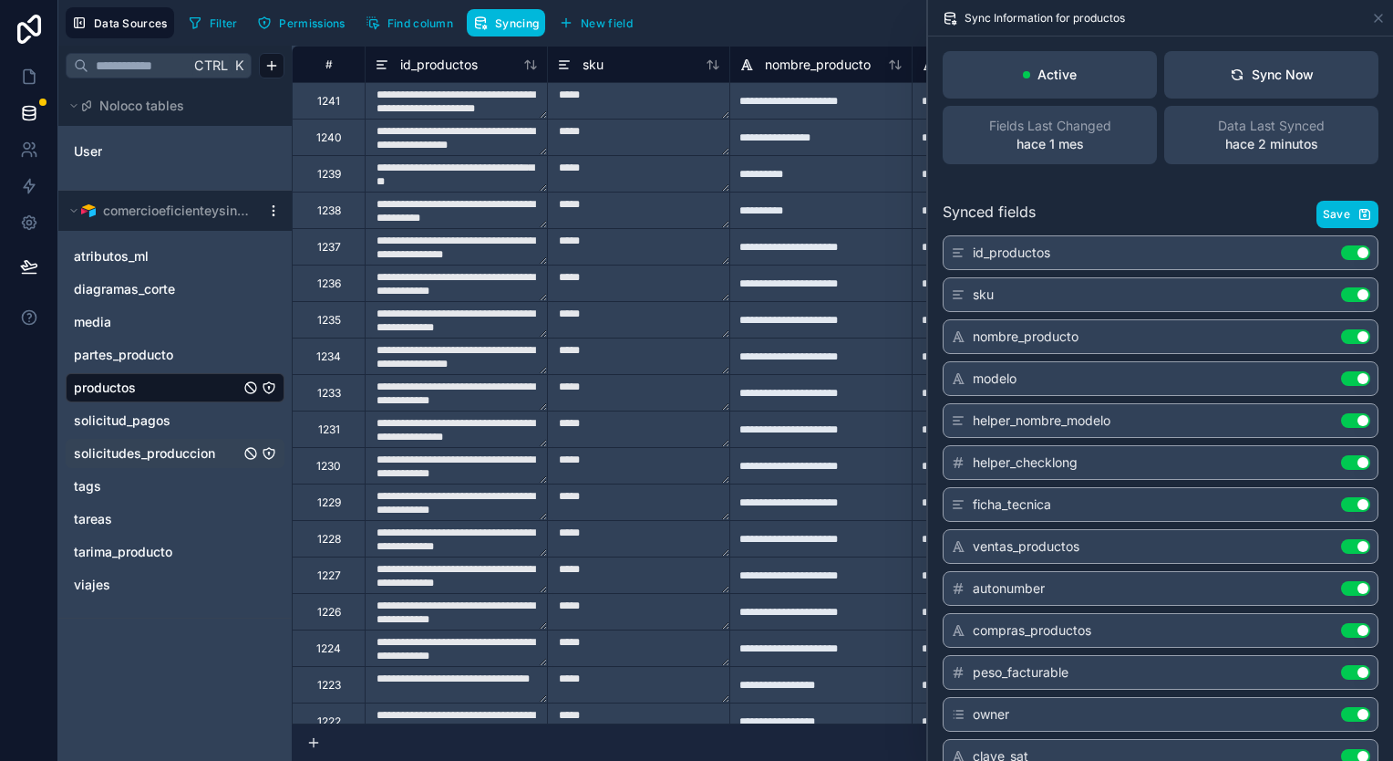
click at [153, 444] on span "solicitudes_produccion" at bounding box center [144, 453] width 141 height 18
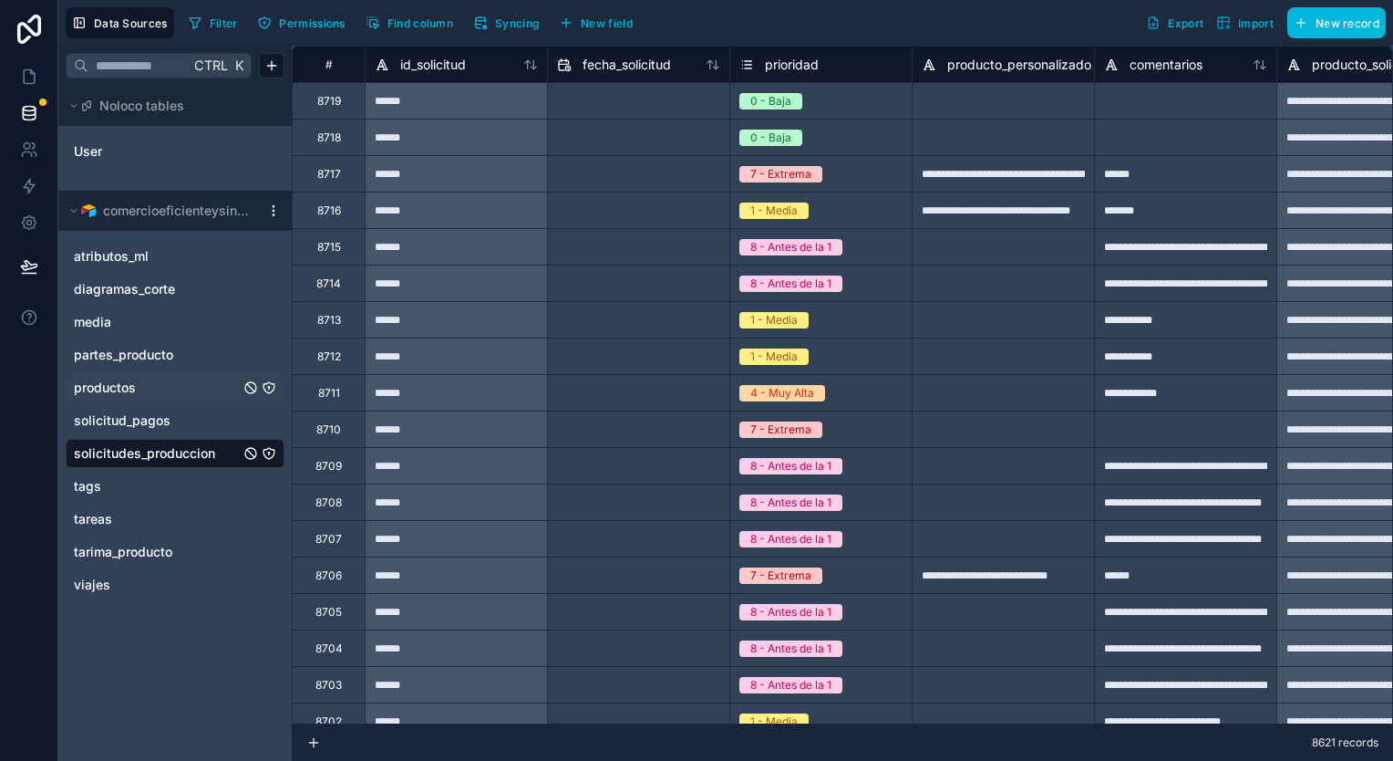
click at [156, 460] on span "solicitudes_produccion" at bounding box center [144, 453] width 141 height 18
click at [128, 457] on span "solicitudes_produccion" at bounding box center [144, 453] width 141 height 18
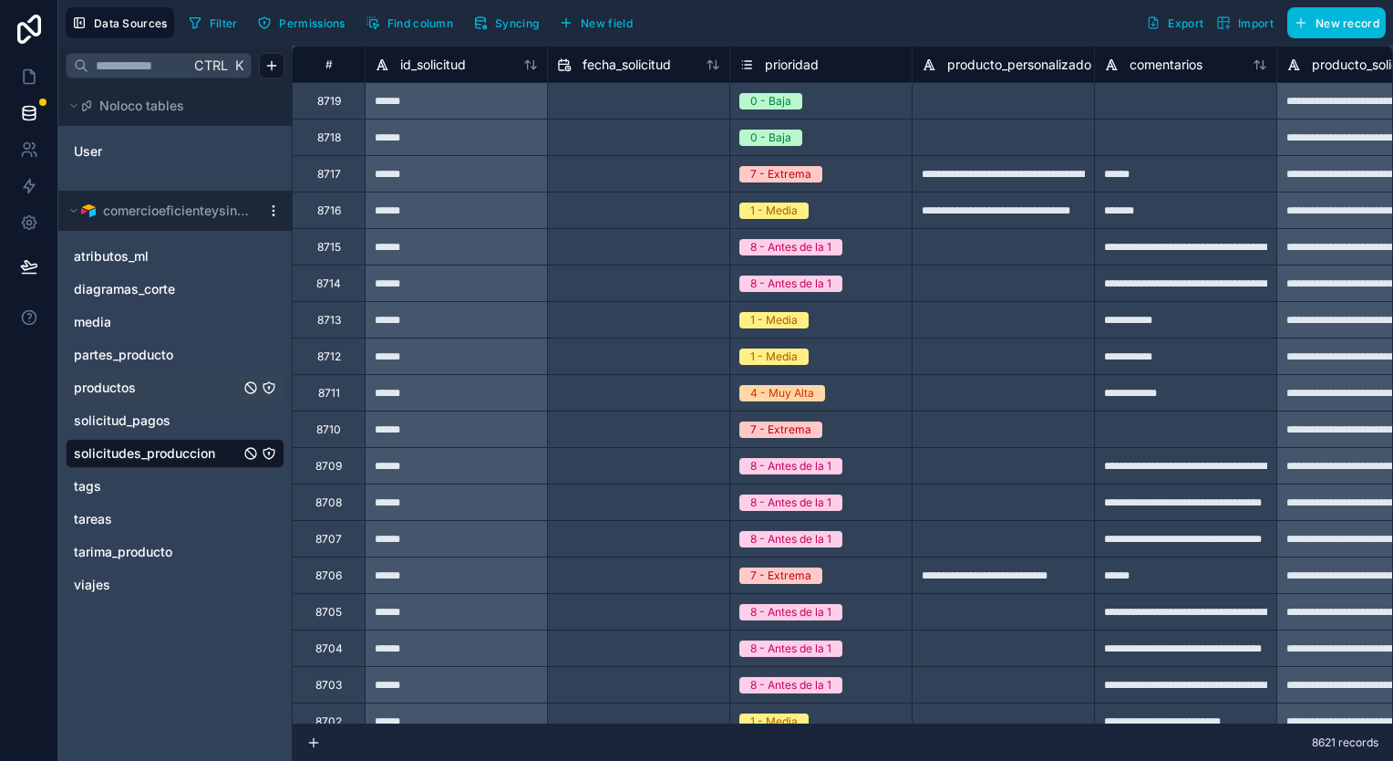
click at [271, 211] on html "**********" at bounding box center [696, 380] width 1393 height 761
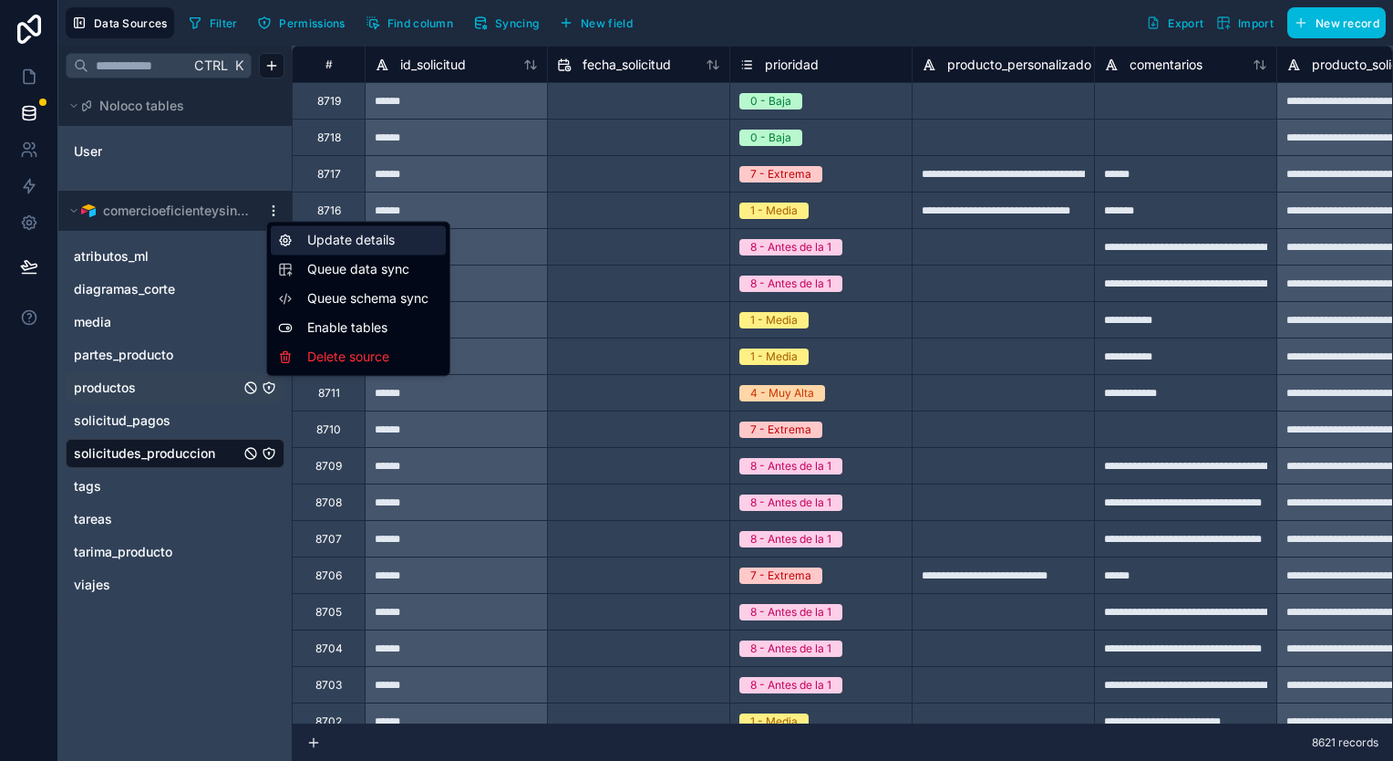
click at [340, 240] on div "Update details" at bounding box center [358, 239] width 175 height 29
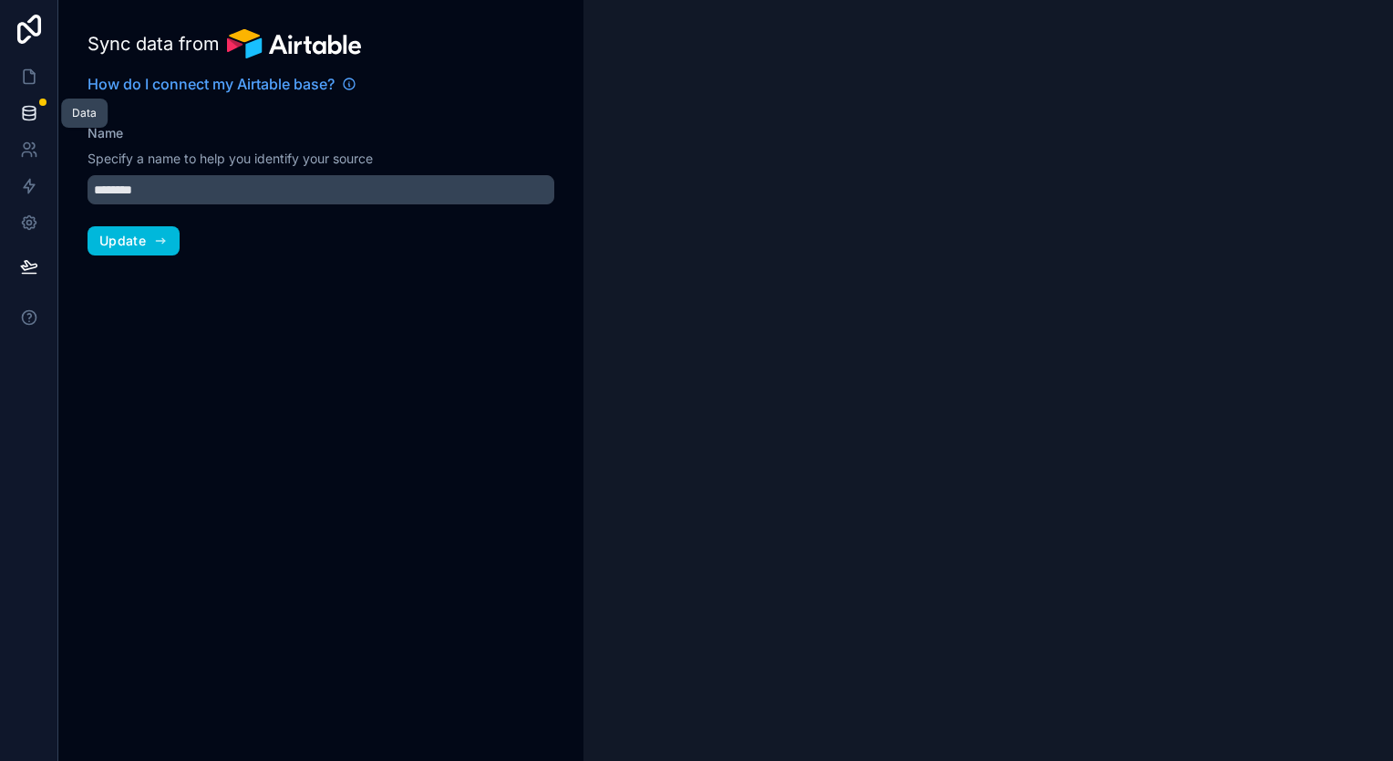
click at [33, 111] on icon at bounding box center [29, 113] width 18 height 18
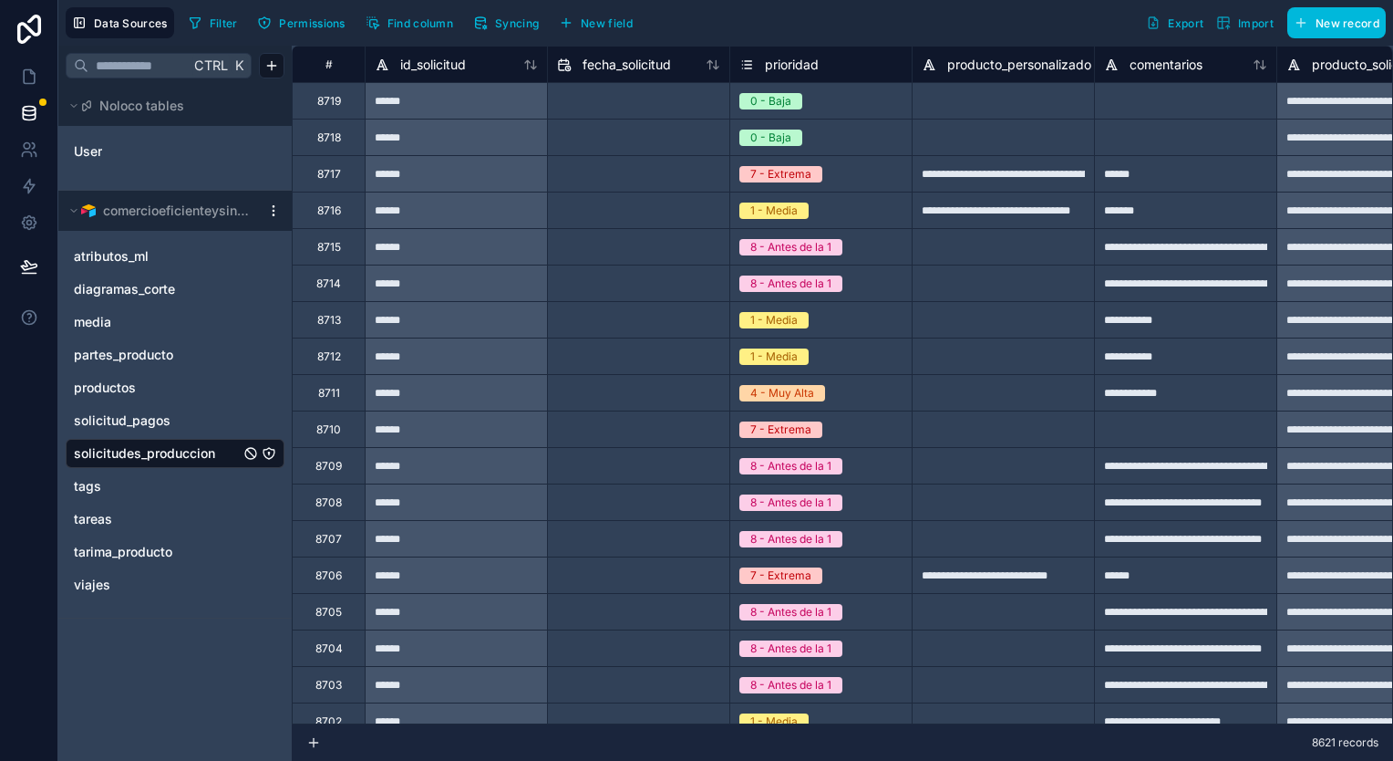
click at [502, 29] on button "Syncing" at bounding box center [506, 22] width 78 height 27
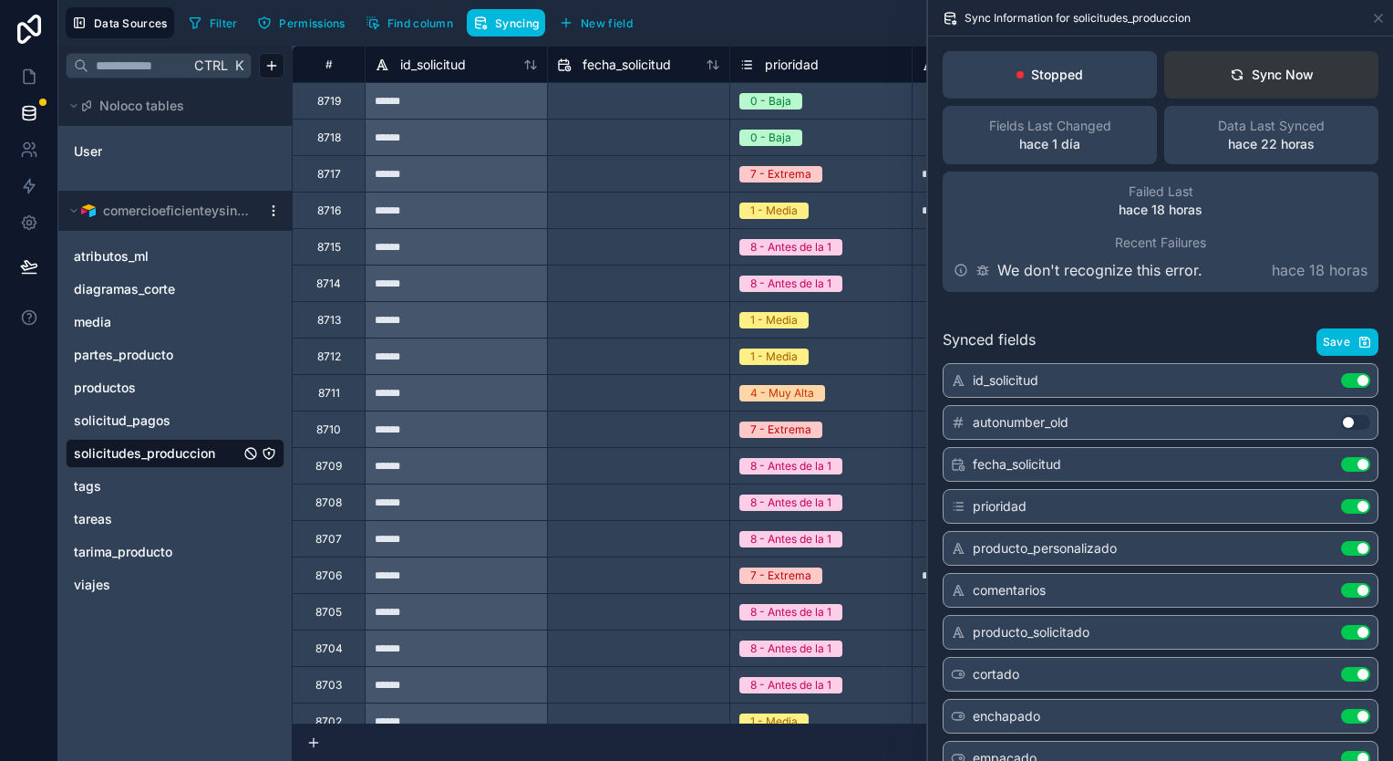
click at [1219, 88] on button "Sync Now" at bounding box center [1271, 74] width 214 height 47
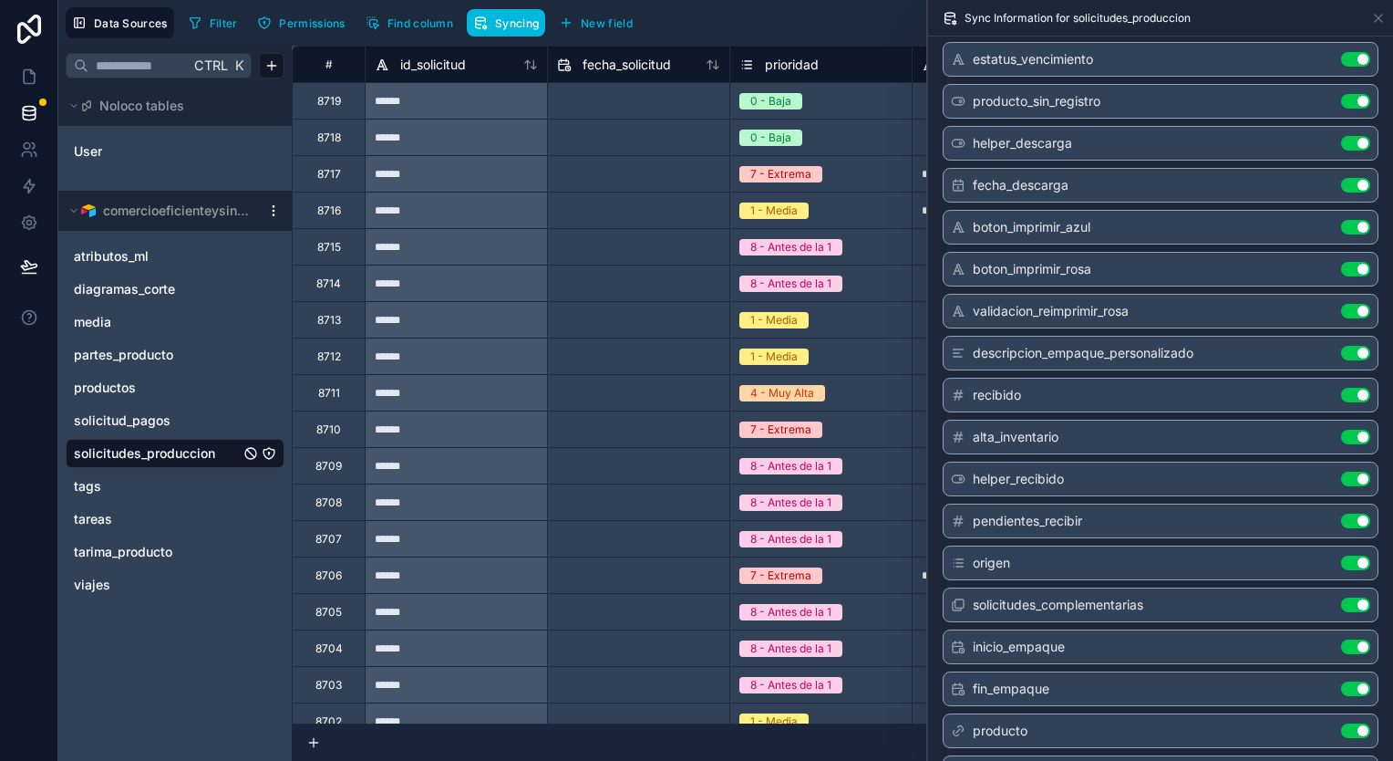
scroll to position [1472, 0]
click at [1339, 166] on div "fecha_descarga Use setting" at bounding box center [1161, 183] width 436 height 35
click at [1341, 176] on button "Use setting" at bounding box center [1355, 183] width 29 height 15
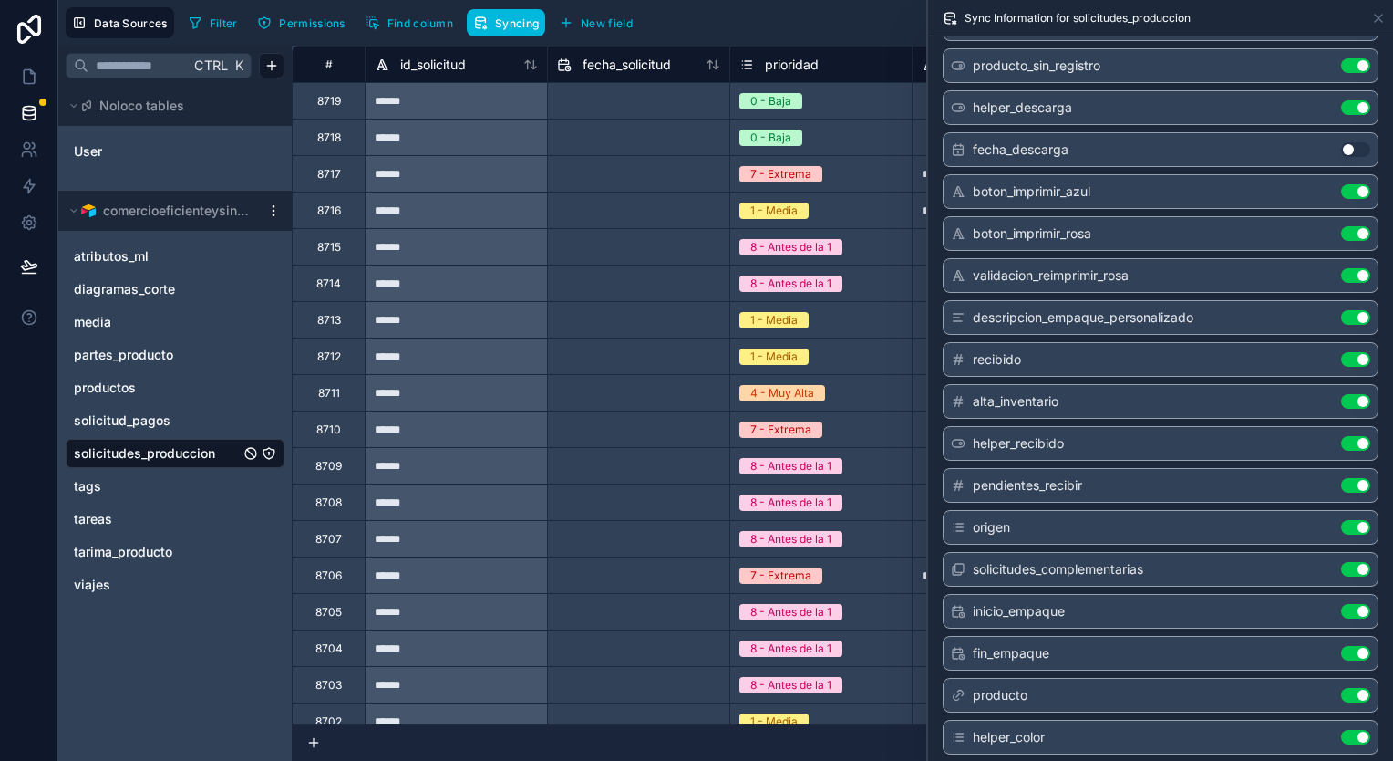
scroll to position [1512, 0]
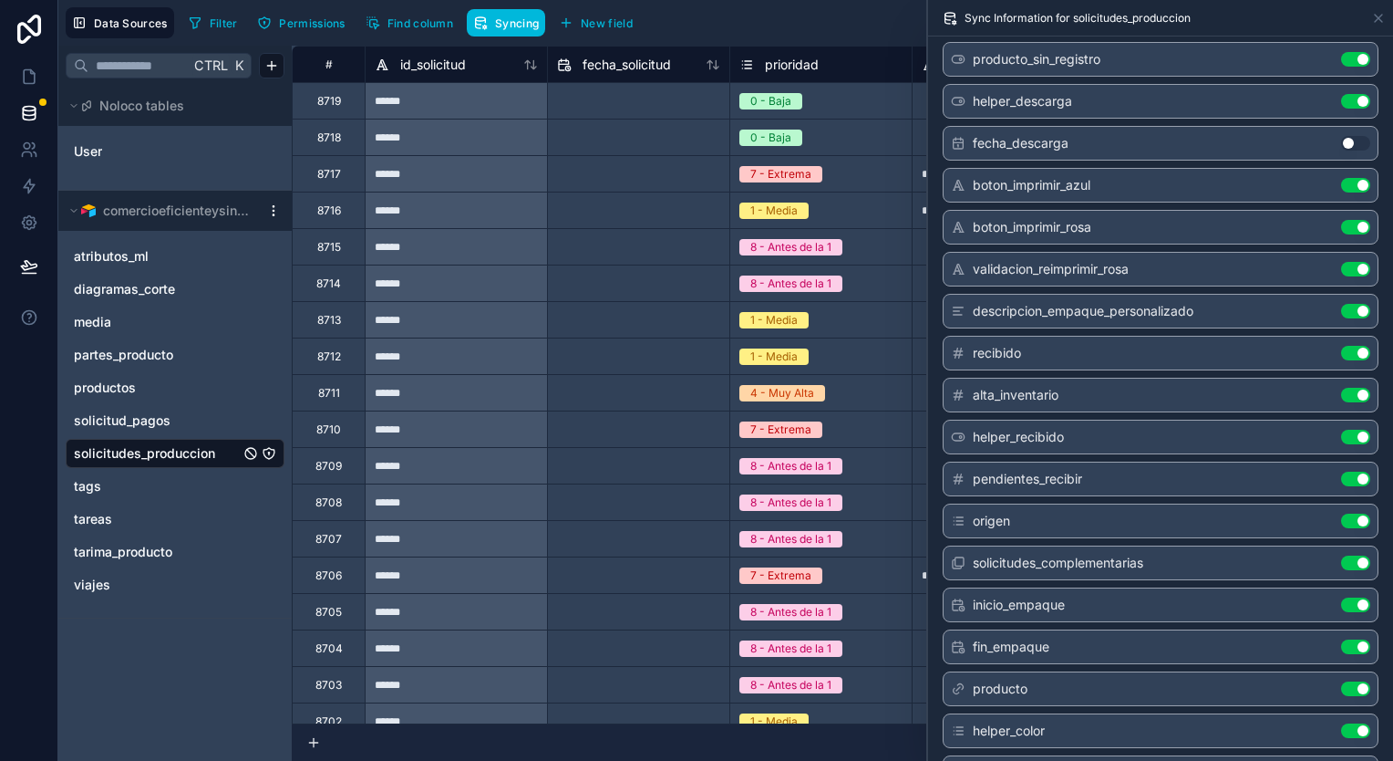
click at [1341, 262] on button "Use setting" at bounding box center [1355, 269] width 29 height 15
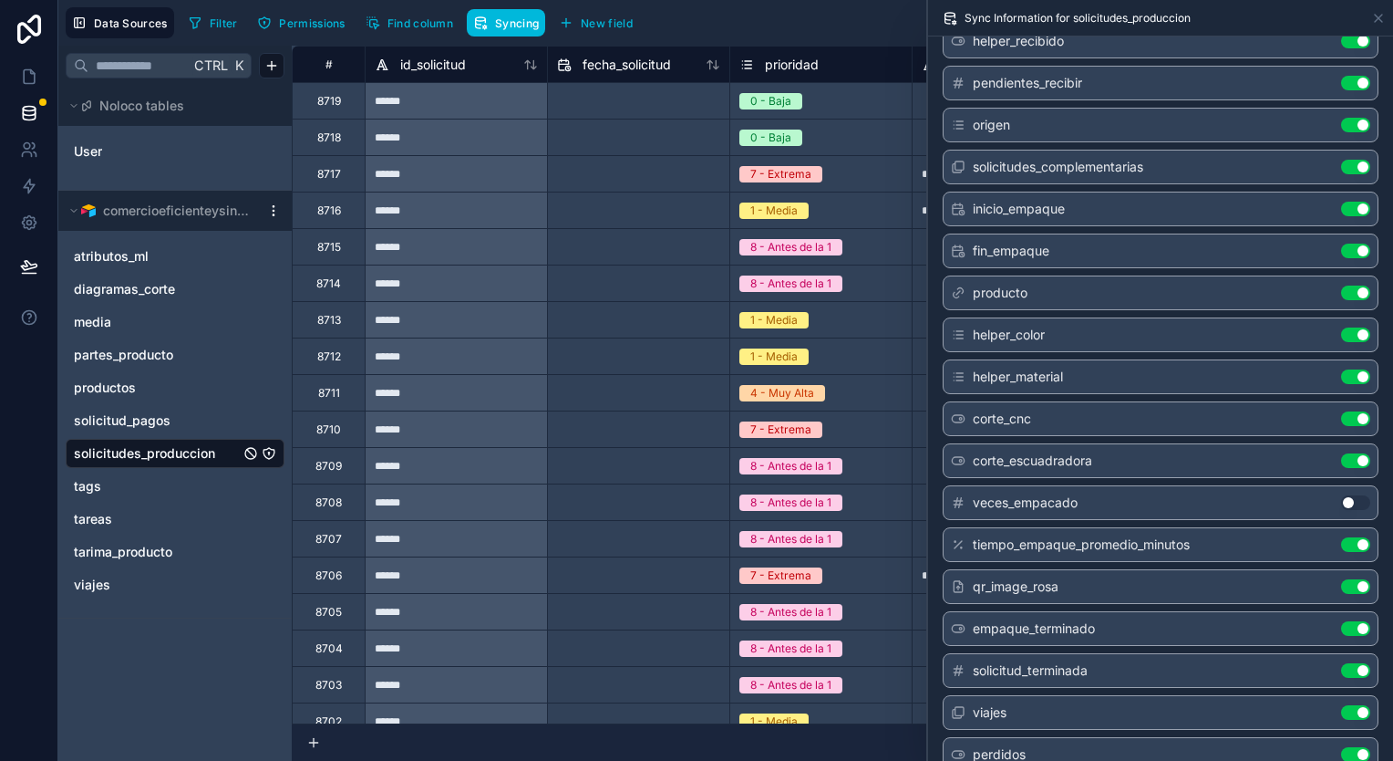
scroll to position [1910, 0]
click at [1341, 534] on button "Use setting" at bounding box center [1355, 541] width 29 height 15
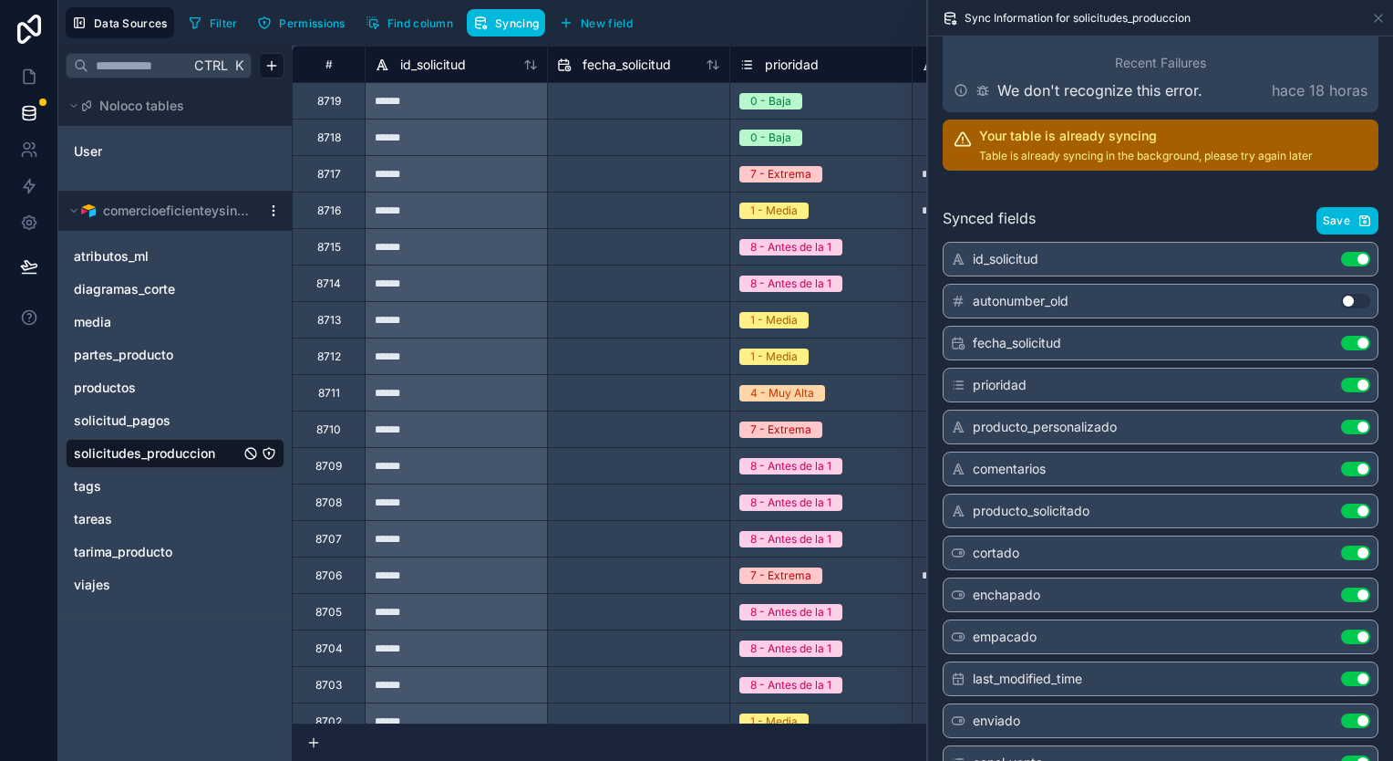
scroll to position [0, 0]
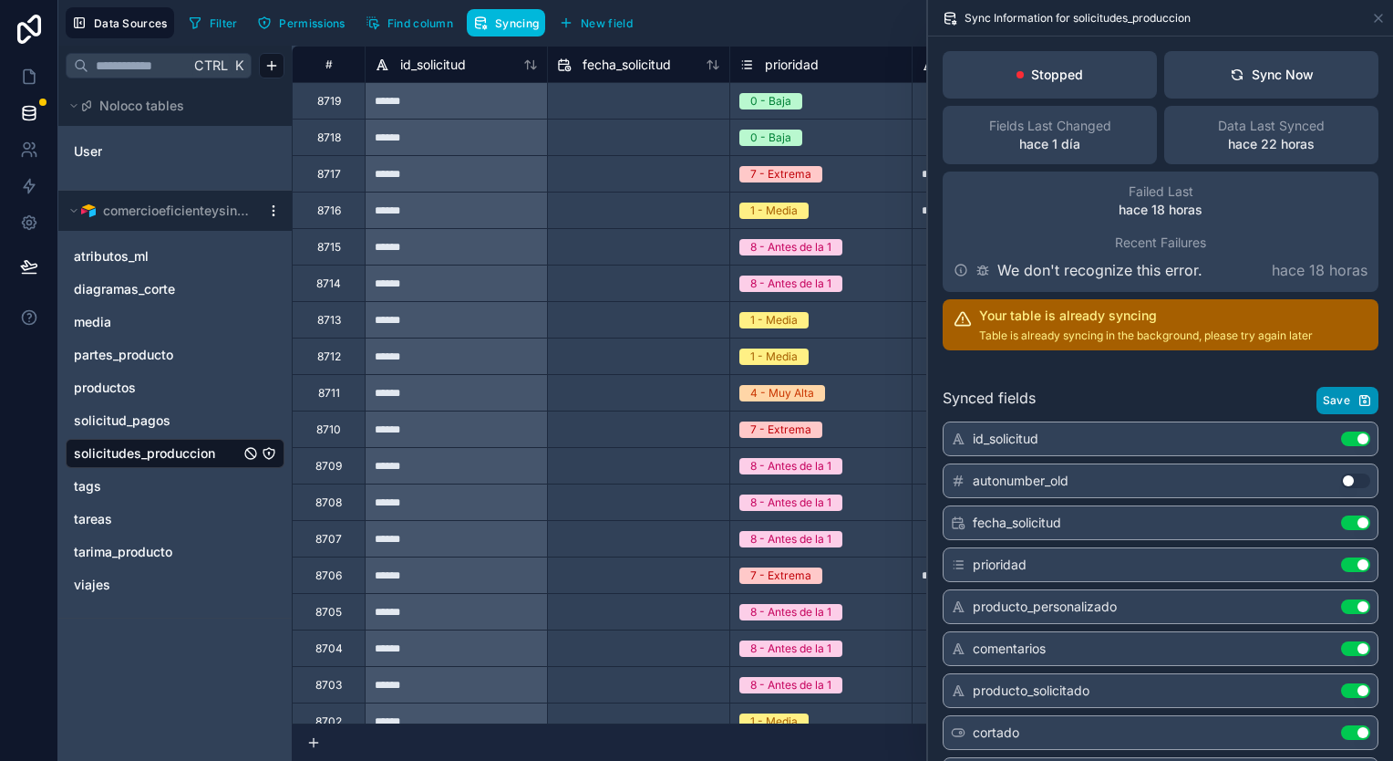
click at [1361, 396] on icon "button" at bounding box center [1366, 401] width 10 height 10
click at [1341, 515] on button "Use setting" at bounding box center [1355, 522] width 29 height 15
click at [1358, 398] on icon "button" at bounding box center [1365, 400] width 15 height 15
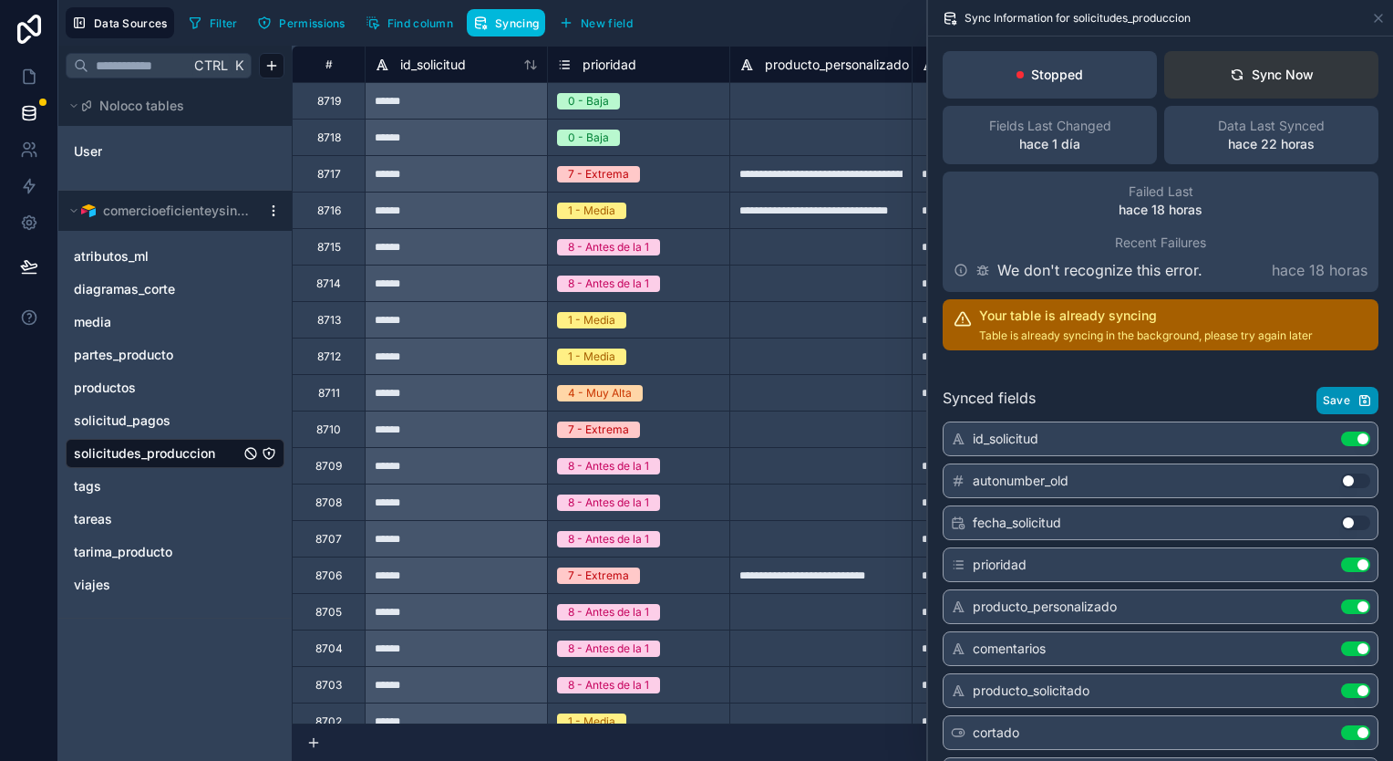
click at [1299, 64] on button "Sync Now" at bounding box center [1271, 74] width 214 height 47
click at [1289, 71] on div "Sync Now" at bounding box center [1272, 75] width 84 height 18
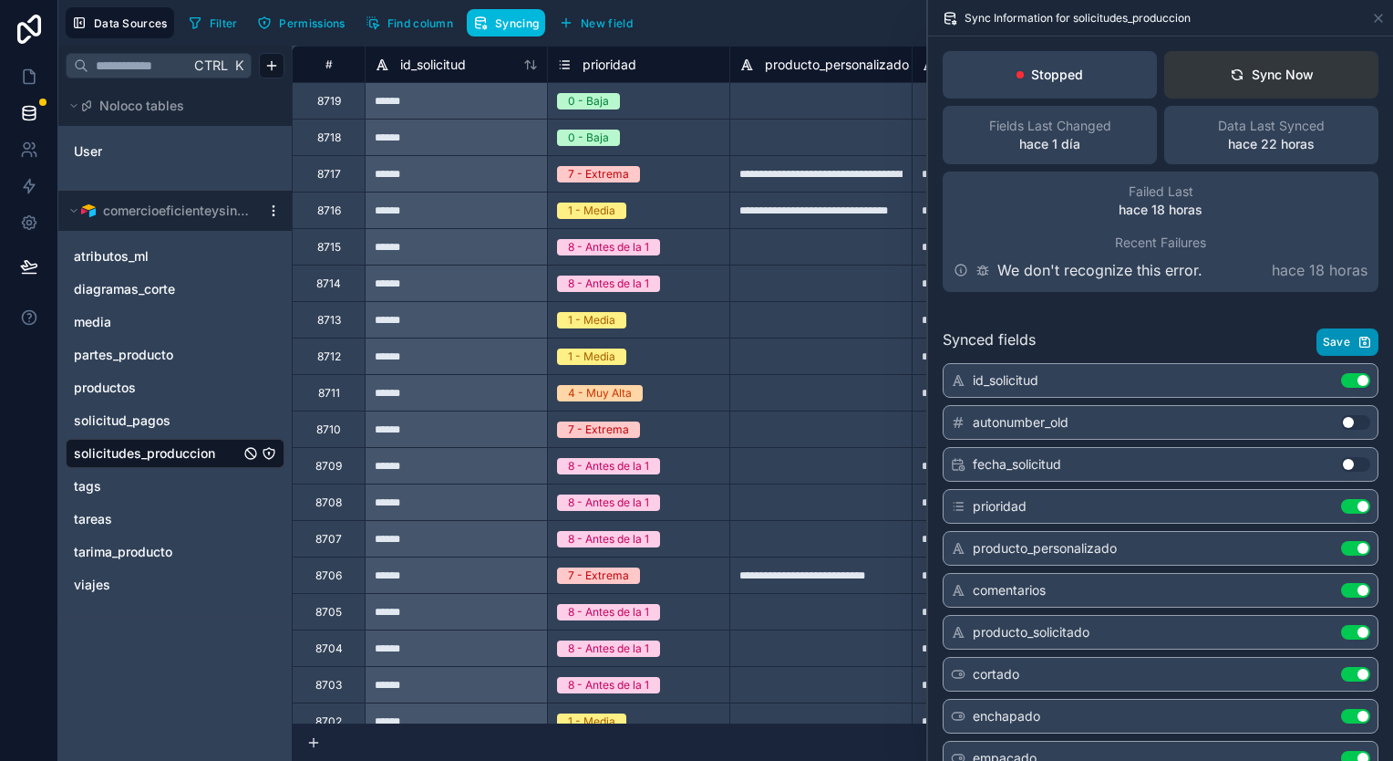
click at [1211, 64] on button "Sync Now" at bounding box center [1271, 74] width 214 height 47
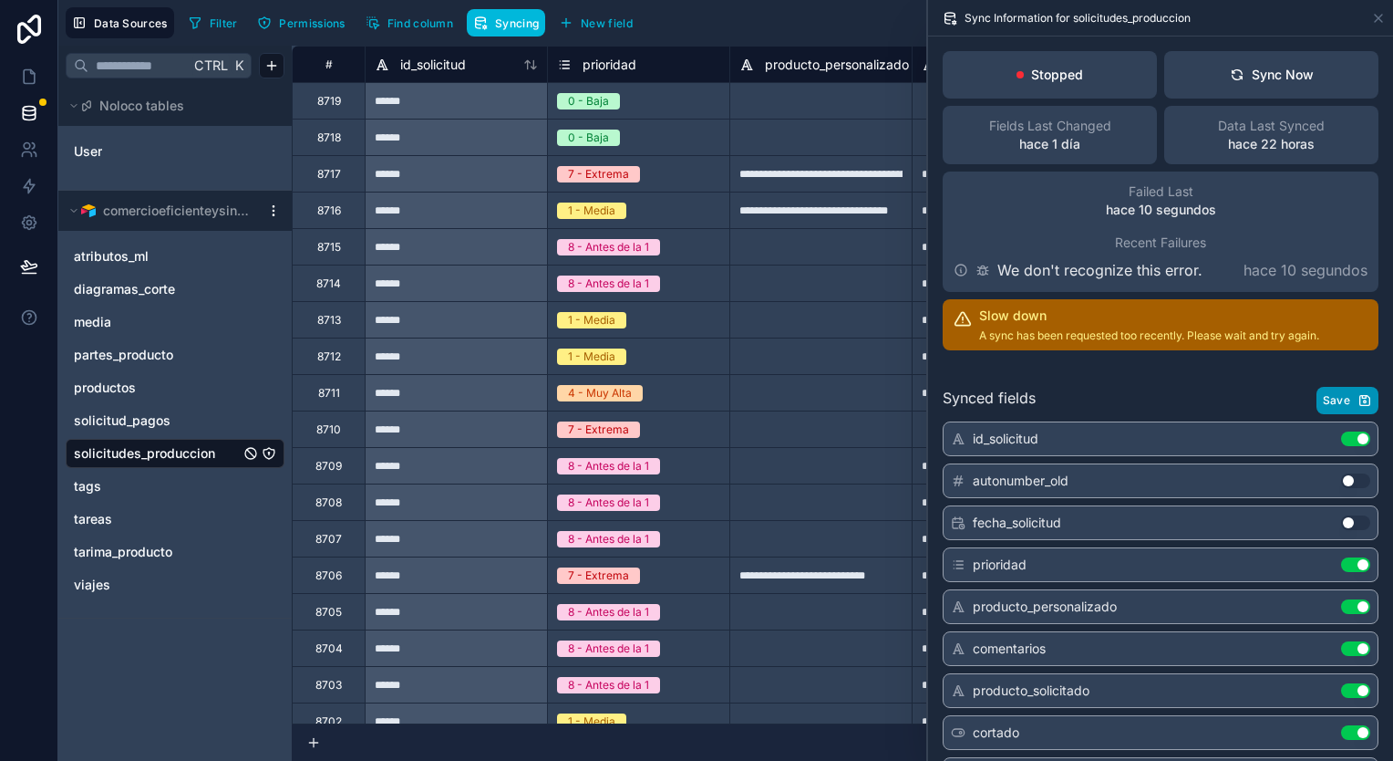
click at [1088, 16] on span "Sync Information for solicitudes_produccion" at bounding box center [1078, 18] width 226 height 15
click at [1297, 93] on button "Sync Now" at bounding box center [1271, 74] width 214 height 47
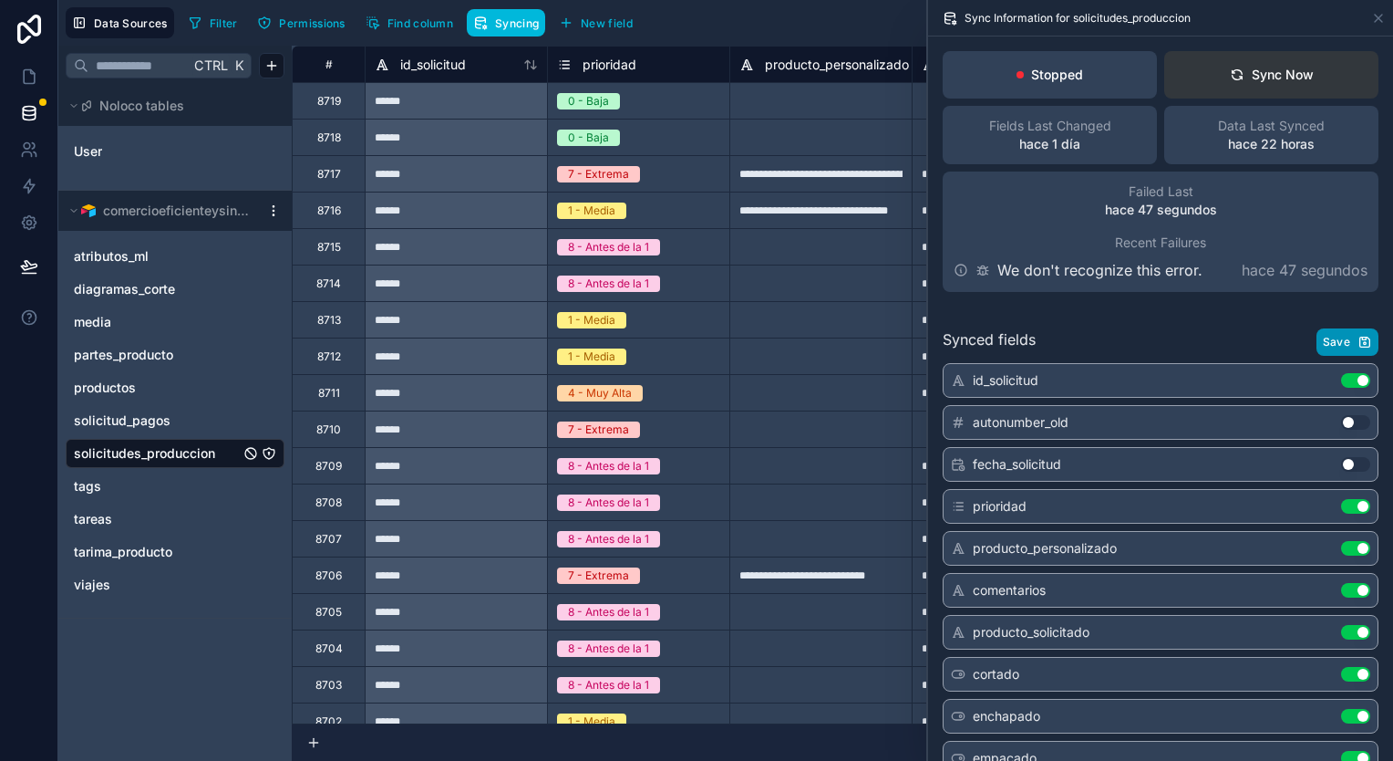
click at [1184, 92] on button "Sync Now" at bounding box center [1271, 74] width 214 height 47
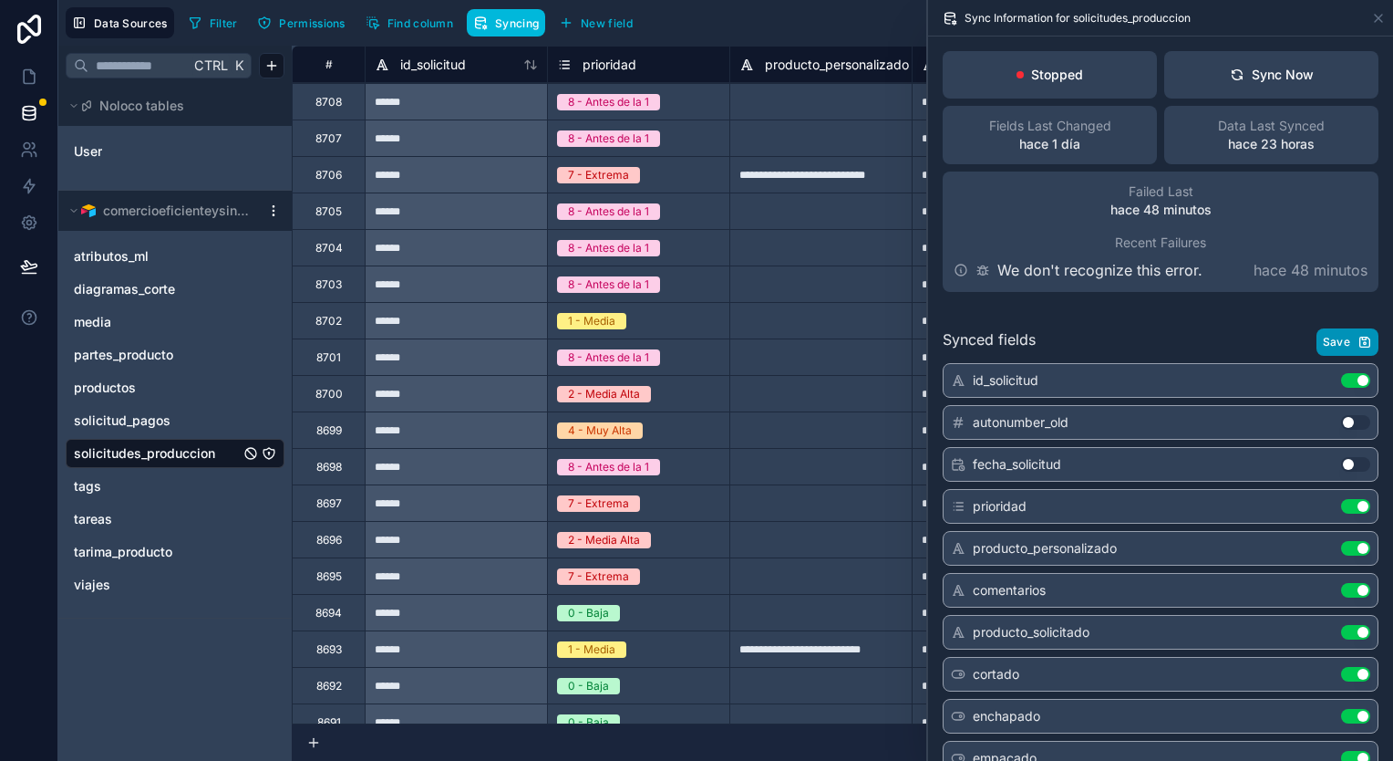
scroll to position [638, 0]
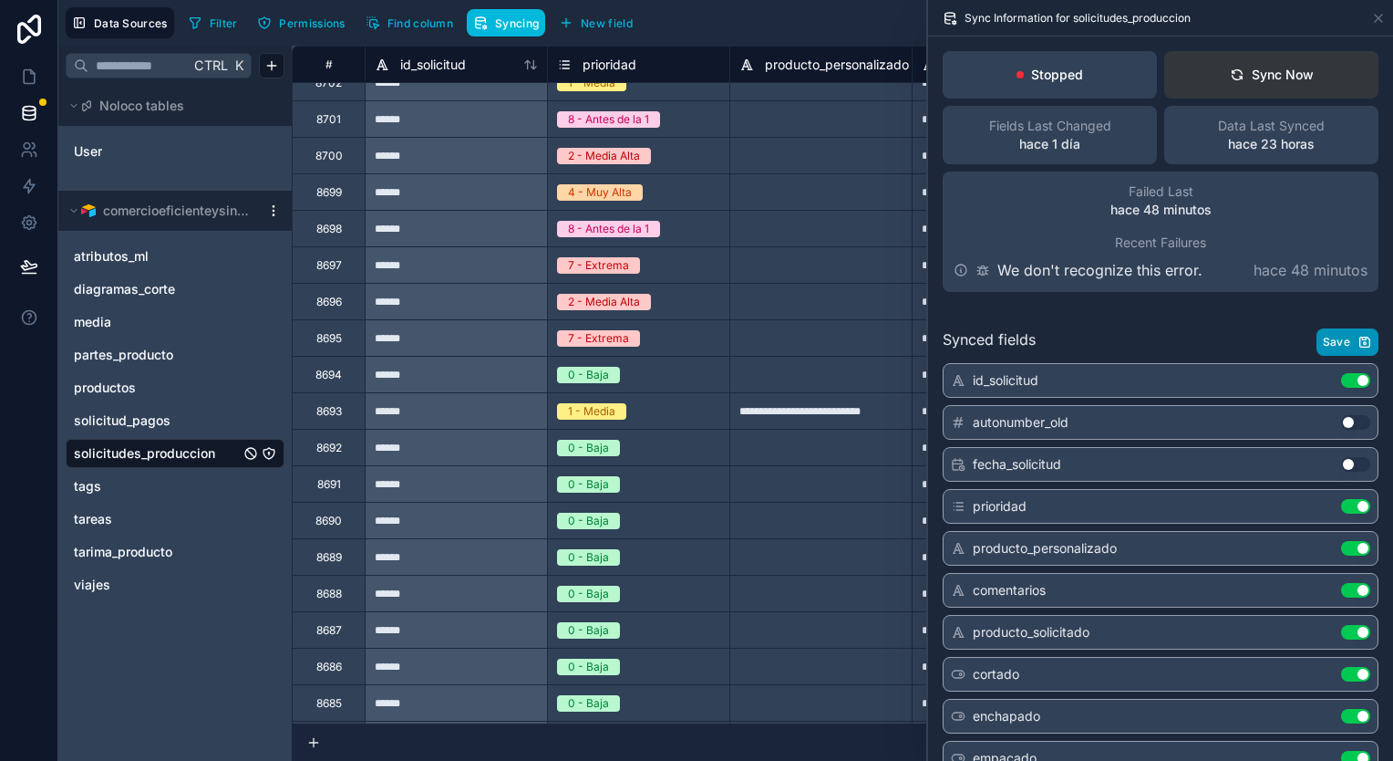
click at [1244, 93] on button "Sync Now" at bounding box center [1271, 74] width 214 height 47
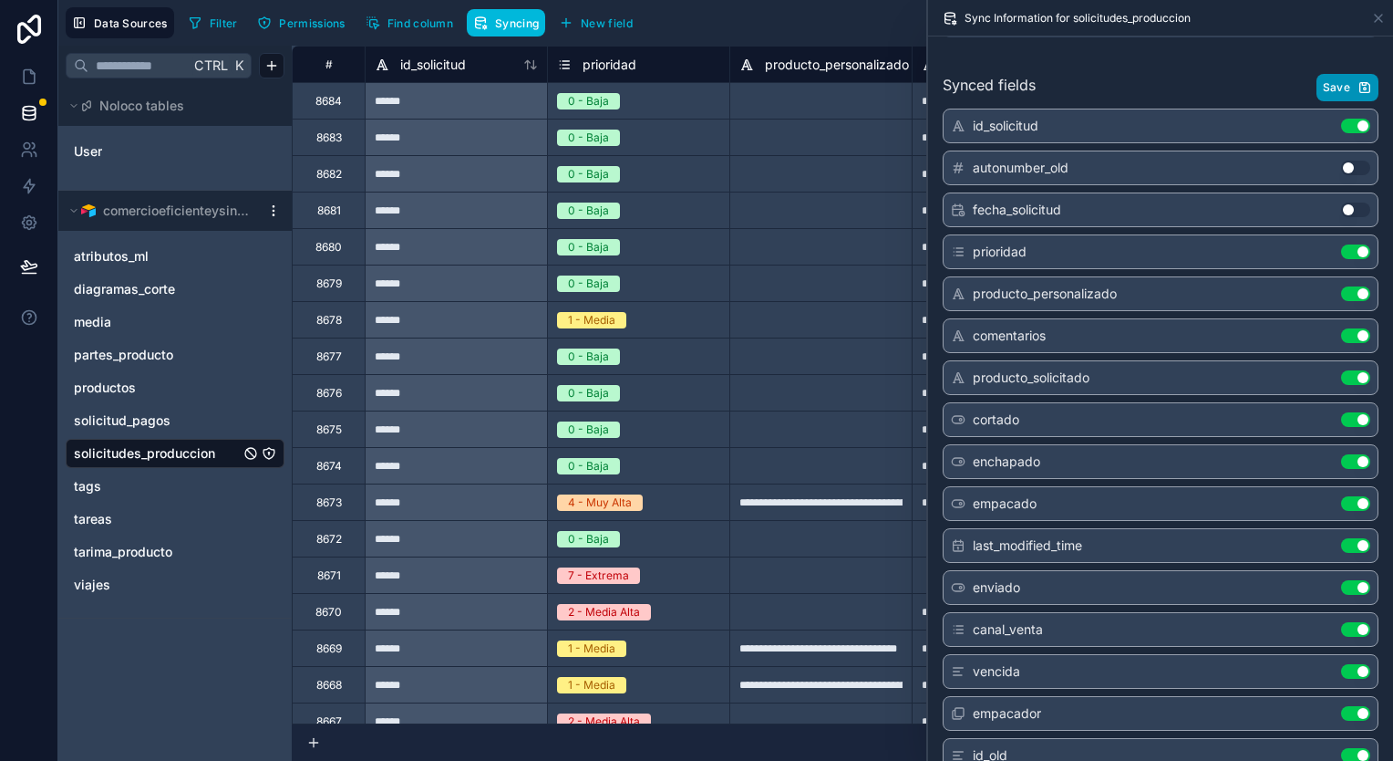
scroll to position [0, 0]
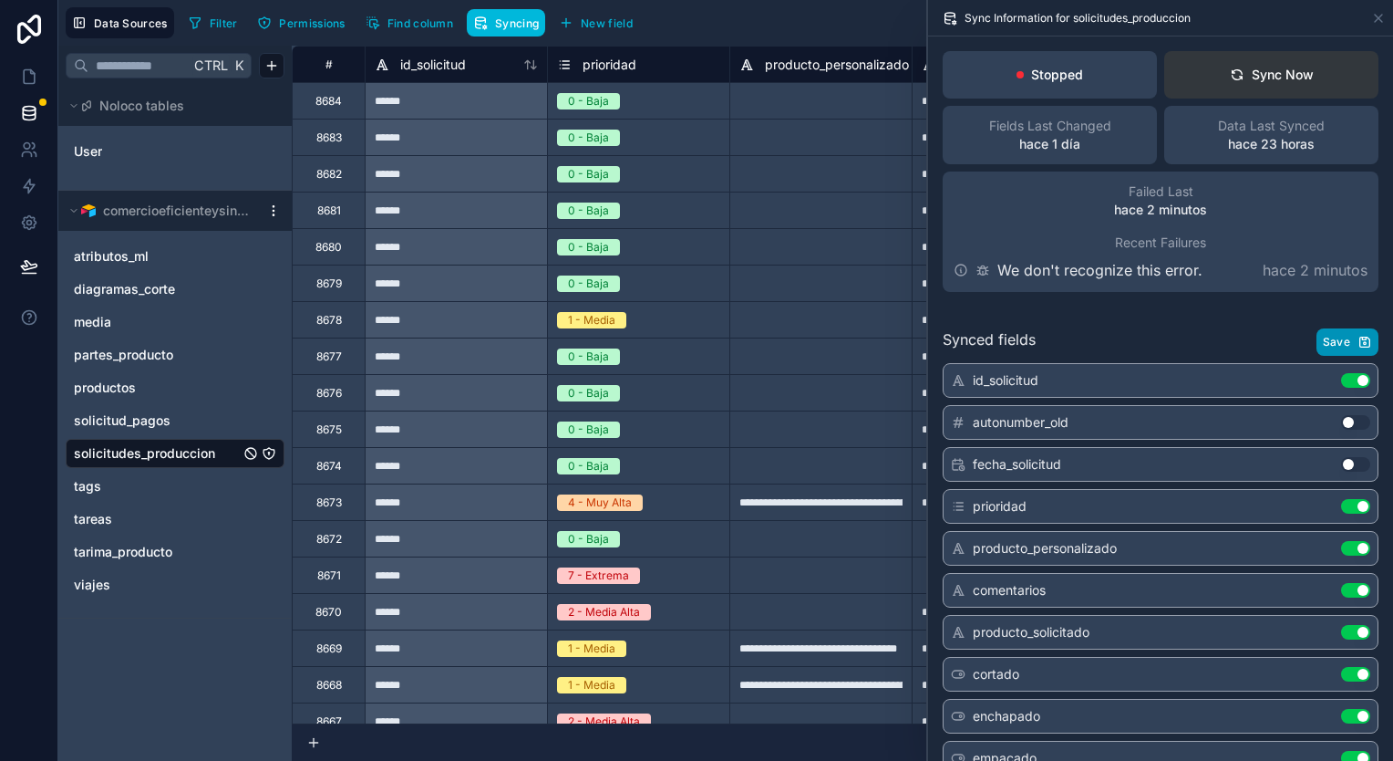
click at [1290, 70] on div "Sync Now" at bounding box center [1272, 75] width 84 height 18
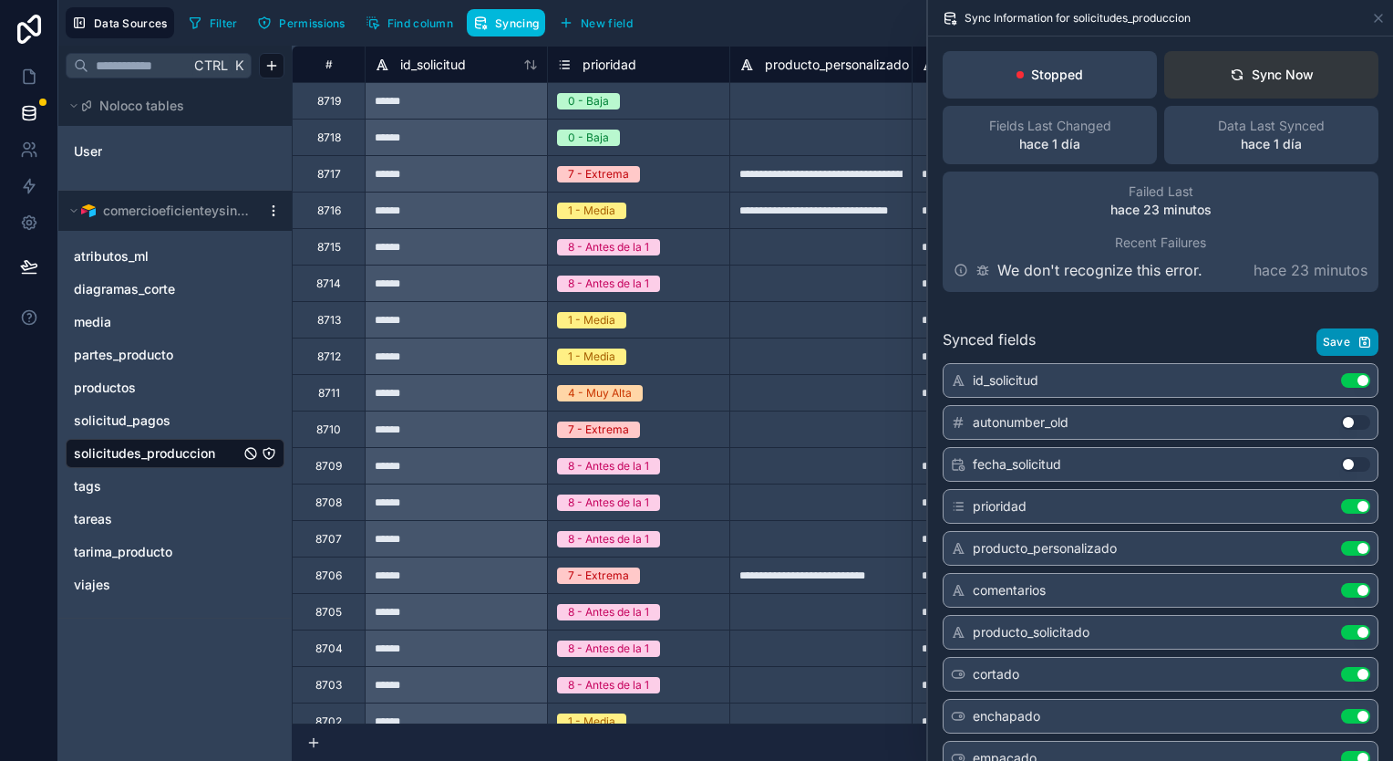
click at [1263, 83] on div "Sync Now" at bounding box center [1272, 75] width 84 height 18
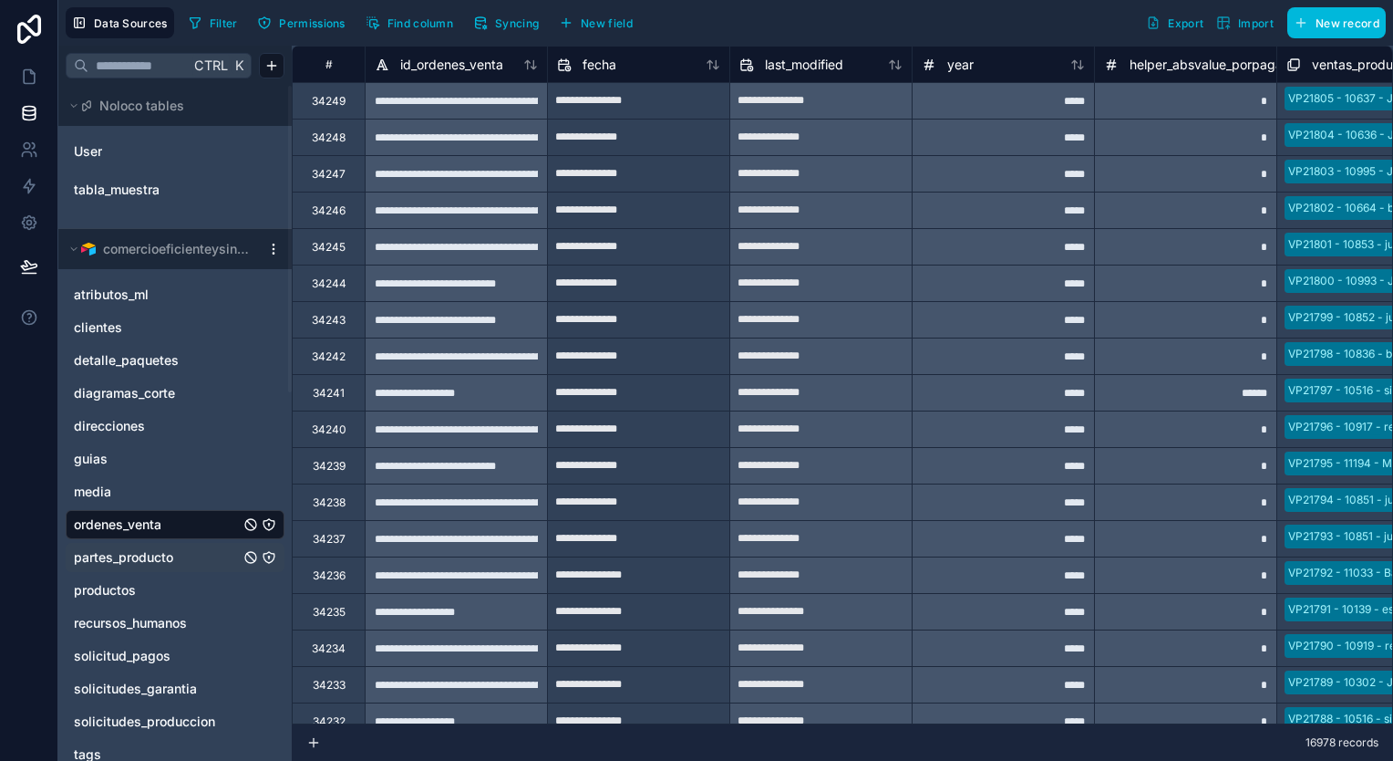
scroll to position [0, 272]
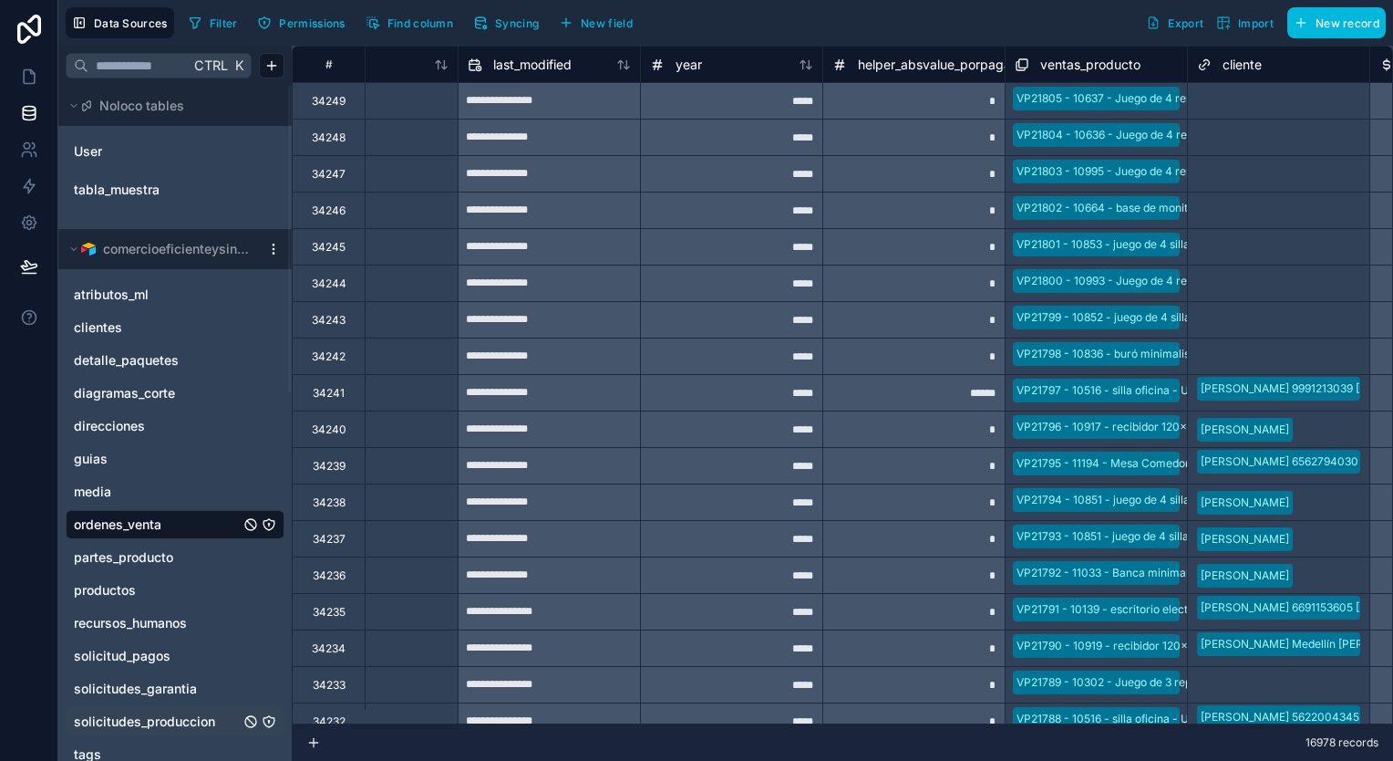
click at [171, 728] on span "solicitudes_produccion" at bounding box center [144, 721] width 141 height 18
